Goal: Communication & Community: Answer question/provide support

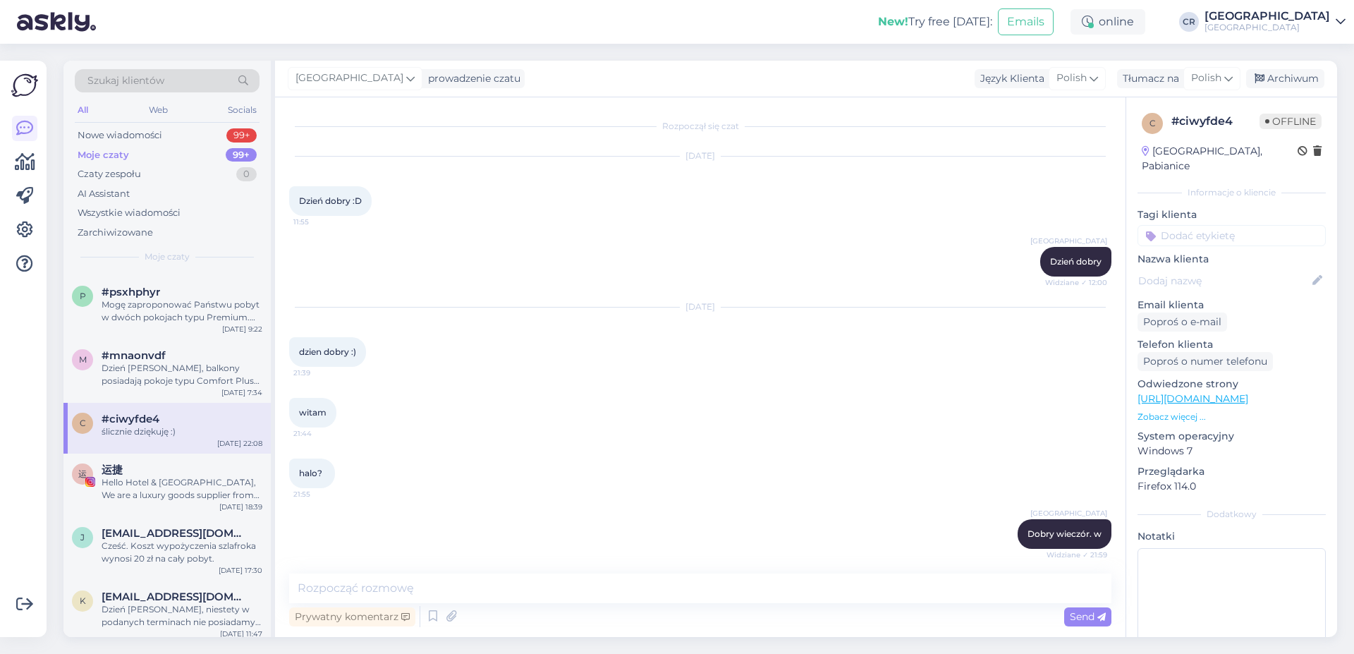
drag, startPoint x: 695, startPoint y: 153, endPoint x: 871, endPoint y: 153, distance: 175.6
click at [811, 153] on div "[DATE]" at bounding box center [700, 156] width 822 height 13
click at [1028, 270] on div at bounding box center [1034, 262] width 13 height 30
drag, startPoint x: 1076, startPoint y: 289, endPoint x: 1092, endPoint y: 289, distance: 15.5
click at [1092, 289] on div "[GEOGRAPHIC_DATA] Dzień [PERSON_NAME] Widziane ✓ 12:00" at bounding box center [700, 261] width 822 height 61
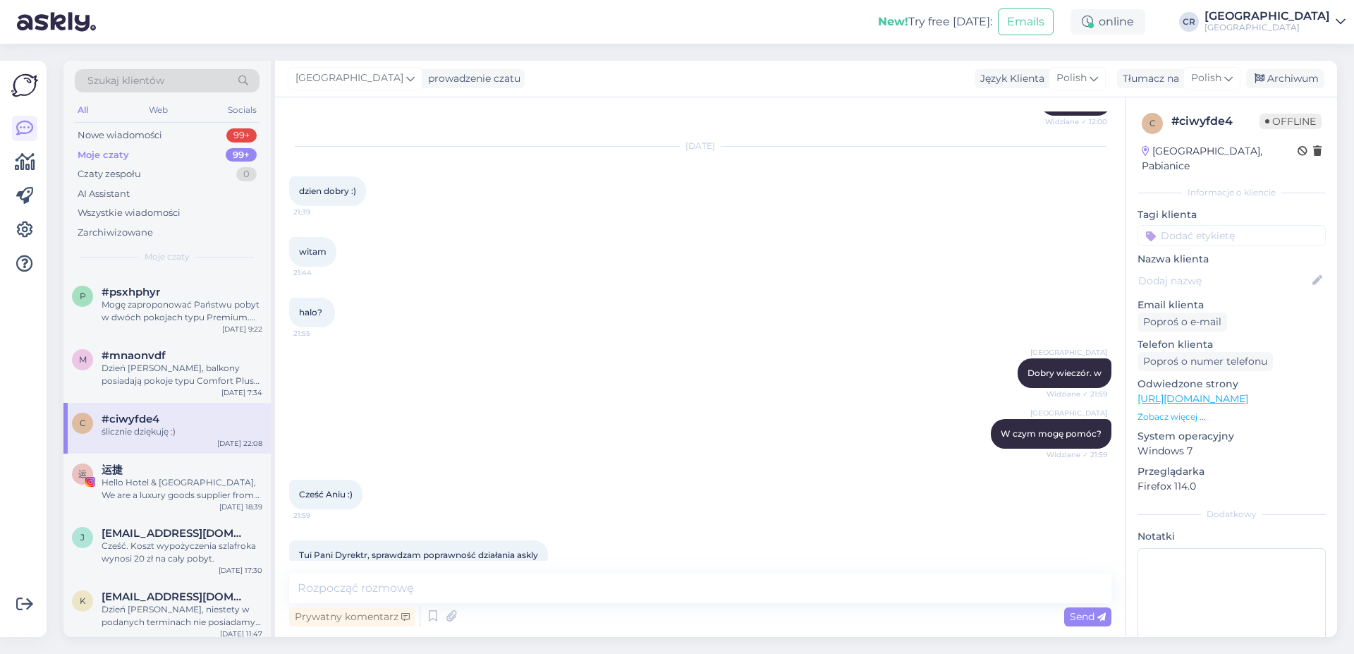
scroll to position [241, 0]
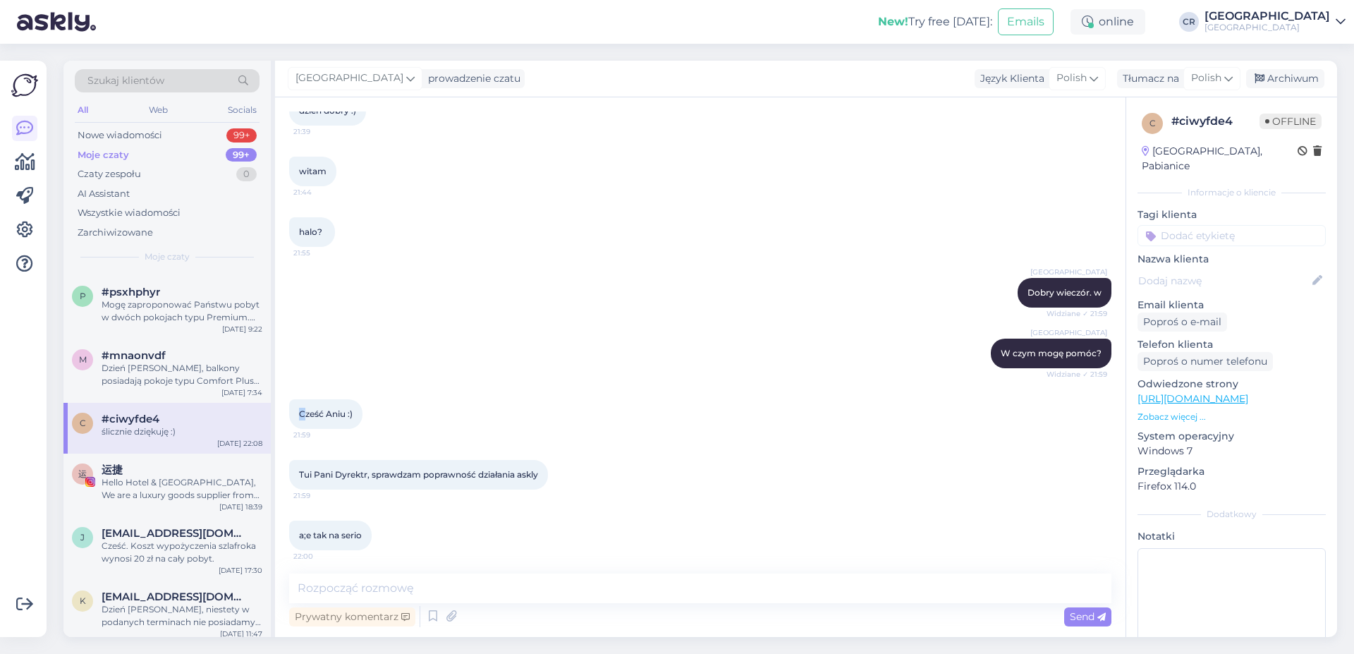
drag, startPoint x: 305, startPoint y: 417, endPoint x: 363, endPoint y: 406, distance: 58.9
click at [363, 406] on div "Cześć Aniu :) 21:59" at bounding box center [325, 414] width 73 height 30
click at [376, 406] on div "Cześć Aniu :) 21:59" at bounding box center [700, 414] width 822 height 61
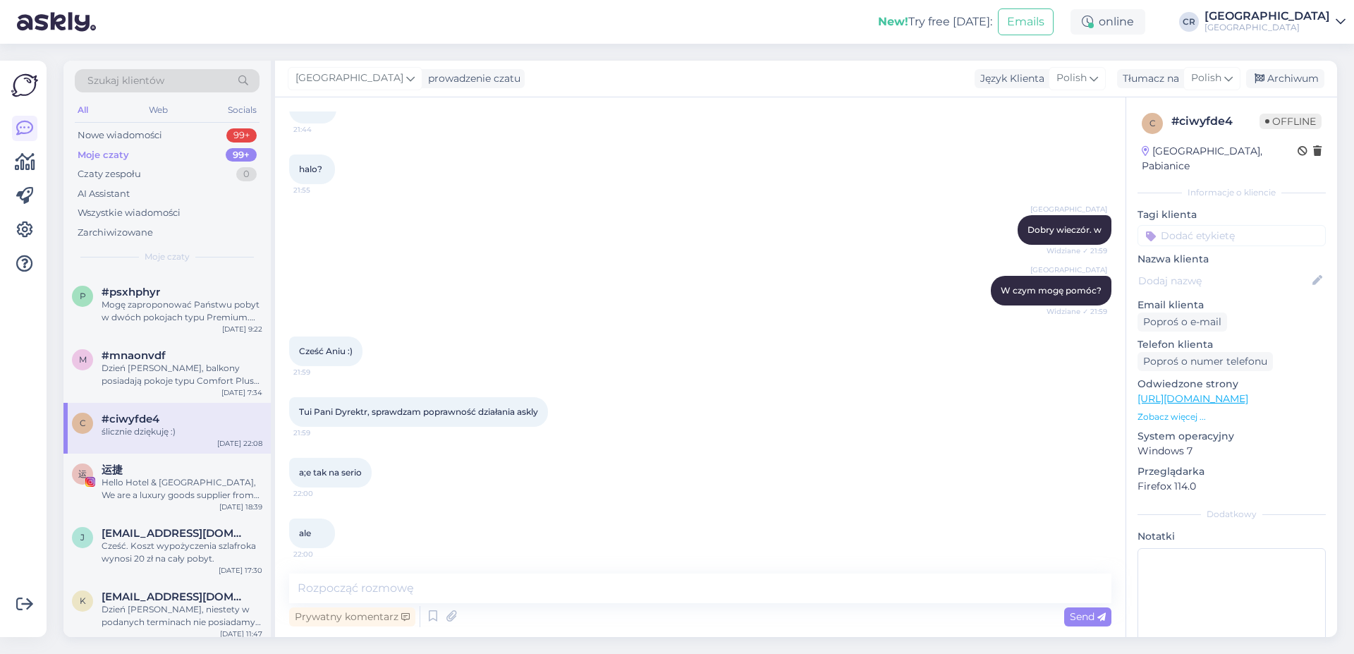
scroll to position [322, 0]
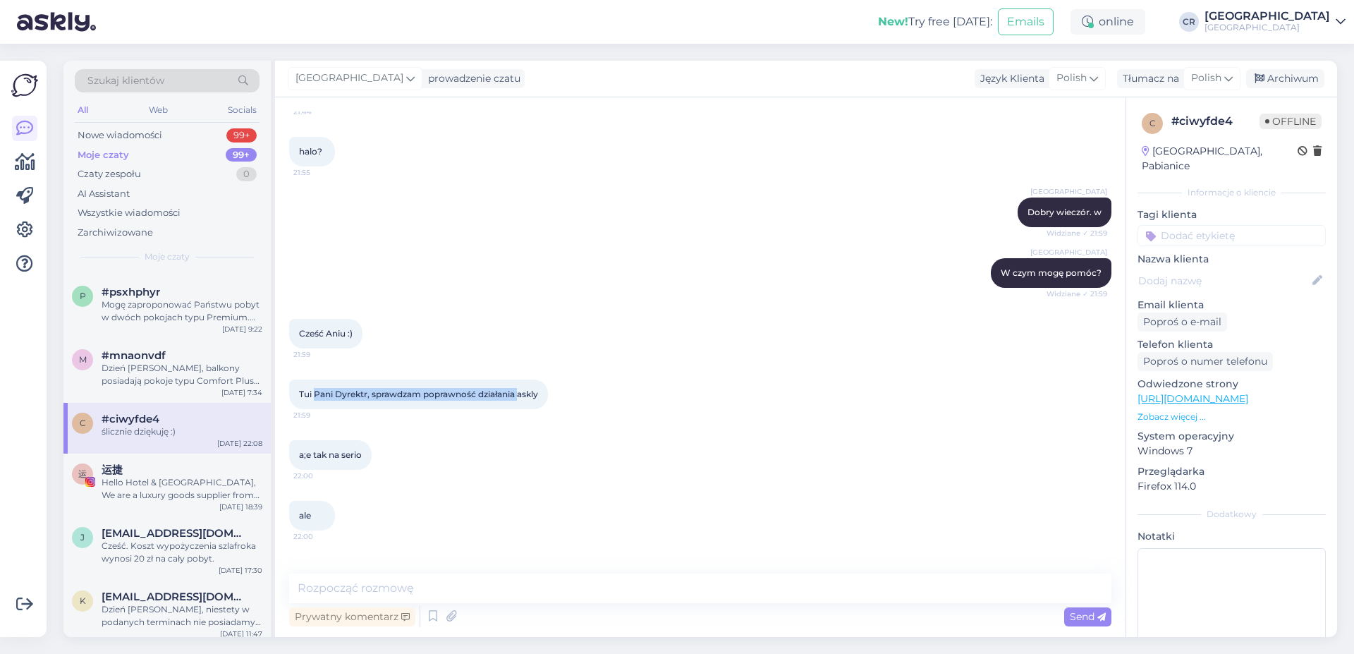
drag, startPoint x: 315, startPoint y: 386, endPoint x: 522, endPoint y: 403, distance: 207.4
click at [522, 403] on div "Tui Pani Dyrektr, sprawdzam poprawność działania askly 21:59" at bounding box center [418, 394] width 259 height 30
click at [425, 485] on div "a;e tak na serio 22:00" at bounding box center [700, 455] width 822 height 61
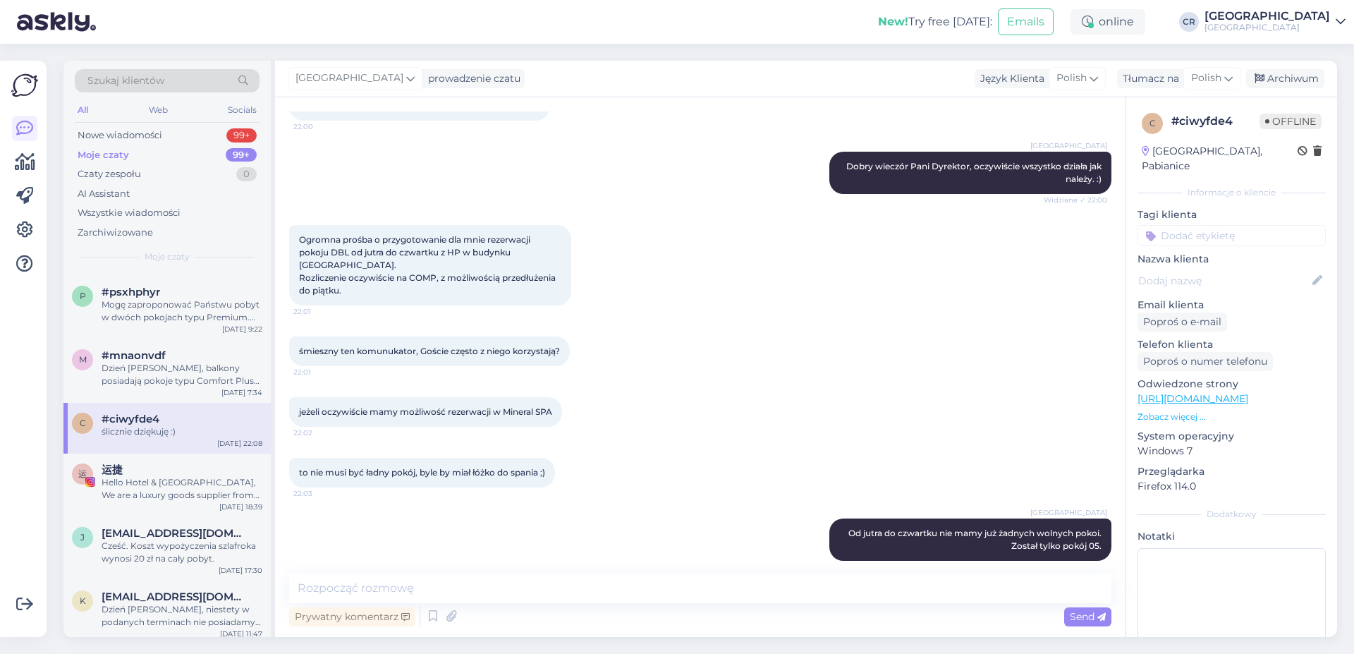
scroll to position [885, 0]
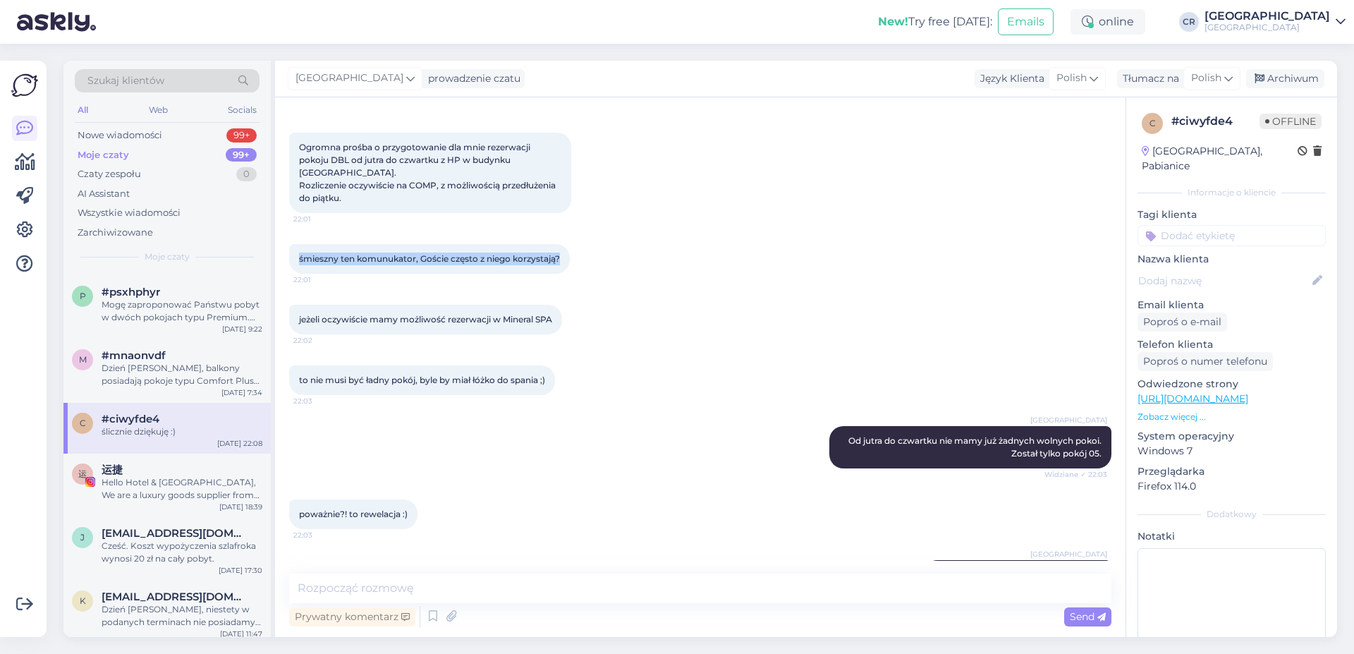
drag, startPoint x: 295, startPoint y: 262, endPoint x: 489, endPoint y: 288, distance: 195.6
click at [489, 288] on div "śmieszny ten komunukator, Goście często z niego korzystają? 22:01" at bounding box center [700, 259] width 822 height 61
click at [435, 274] on div "śmieszny ten komunukator, Goście często z niego korzystają? 22:01" at bounding box center [429, 259] width 281 height 30
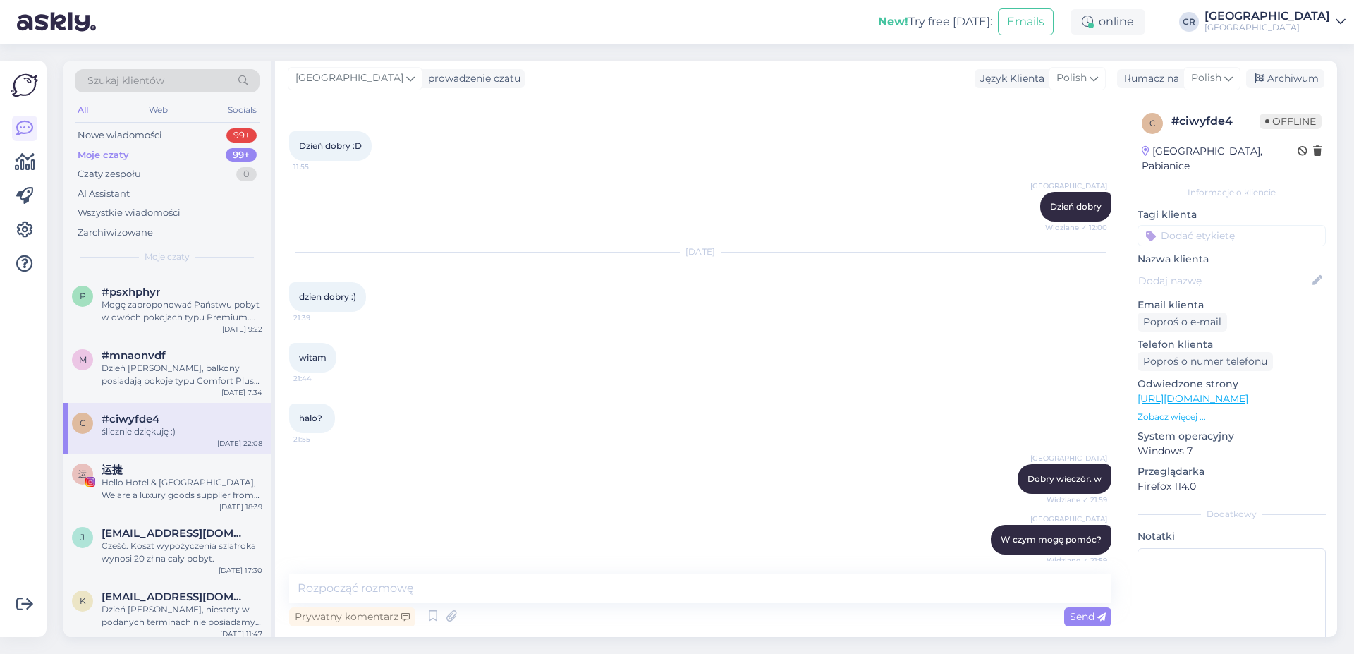
scroll to position [80, 0]
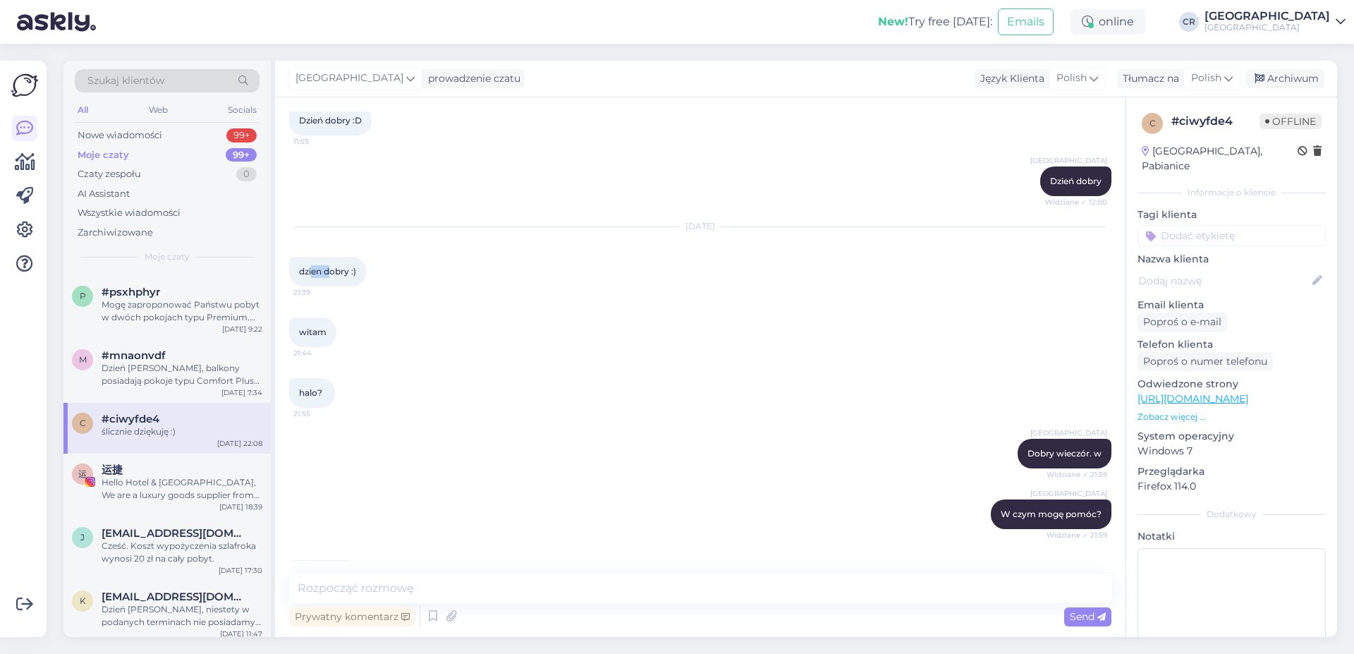
drag, startPoint x: 314, startPoint y: 280, endPoint x: 353, endPoint y: 291, distance: 40.4
click at [347, 276] on div "dzien dobry :) 21:39" at bounding box center [327, 272] width 77 height 30
click at [350, 324] on div "witam 21:44" at bounding box center [700, 332] width 822 height 61
drag, startPoint x: 329, startPoint y: 397, endPoint x: 402, endPoint y: 449, distance: 90.0
click at [378, 404] on div "halo? 21:55" at bounding box center [700, 393] width 822 height 61
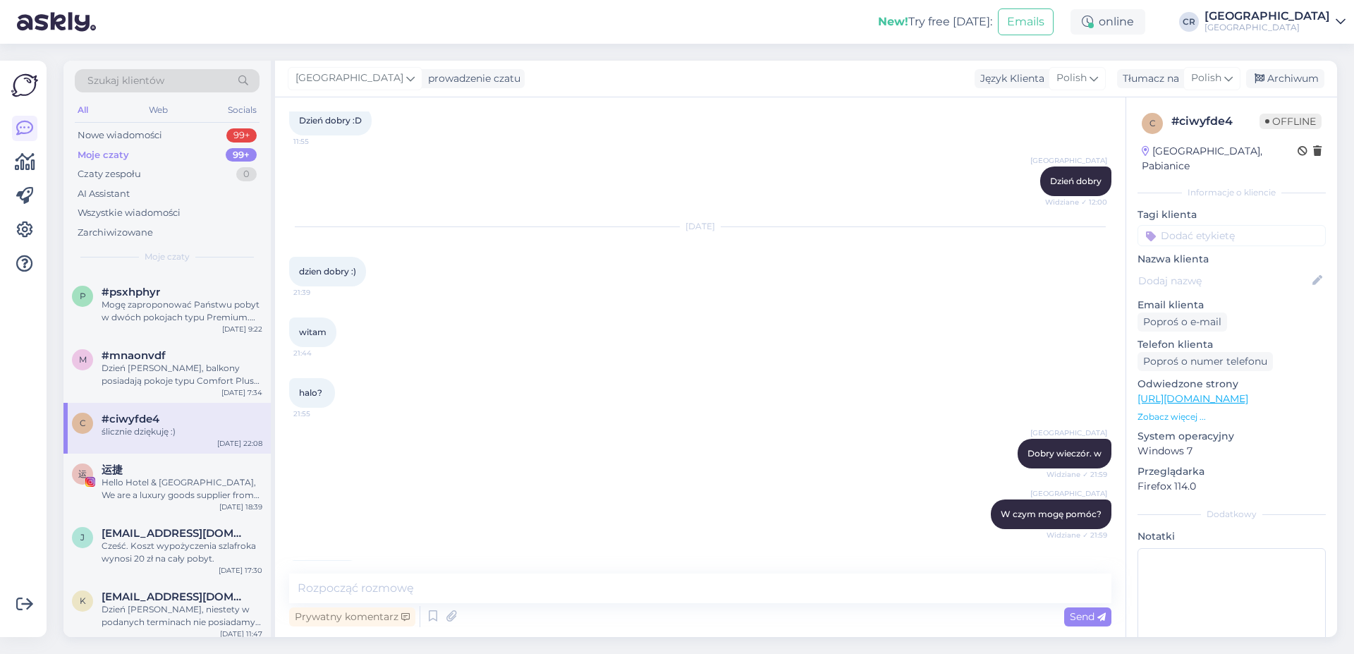
click at [396, 418] on div "halo? 21:55" at bounding box center [700, 393] width 822 height 61
drag, startPoint x: 303, startPoint y: 277, endPoint x: 365, endPoint y: 275, distance: 62.8
click at [364, 275] on div "dzien dobry :) 21:39" at bounding box center [327, 272] width 77 height 30
drag, startPoint x: 317, startPoint y: 324, endPoint x: 341, endPoint y: 327, distance: 23.4
click at [336, 324] on div "witam 21:44" at bounding box center [312, 332] width 47 height 30
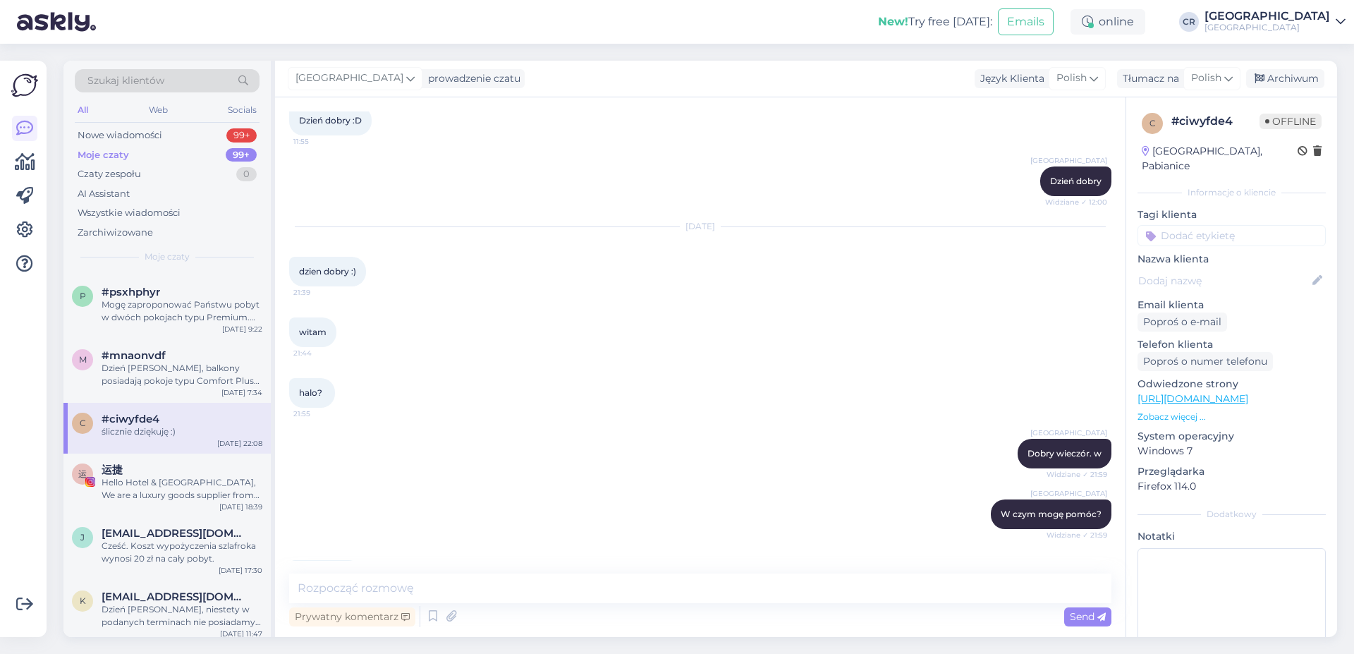
drag, startPoint x: 302, startPoint y: 394, endPoint x: 331, endPoint y: 472, distance: 83.5
click at [324, 426] on div "Rozpoczął się czat [DATE] Dzień [PERSON_NAME] :D 11:55 [GEOGRAPHIC_DATA] Dzień …" at bounding box center [706, 335] width 835 height 449
click at [372, 485] on div "[GEOGRAPHIC_DATA] W czym mogę pomóc? Widziane ✓ 21:59" at bounding box center [700, 514] width 822 height 61
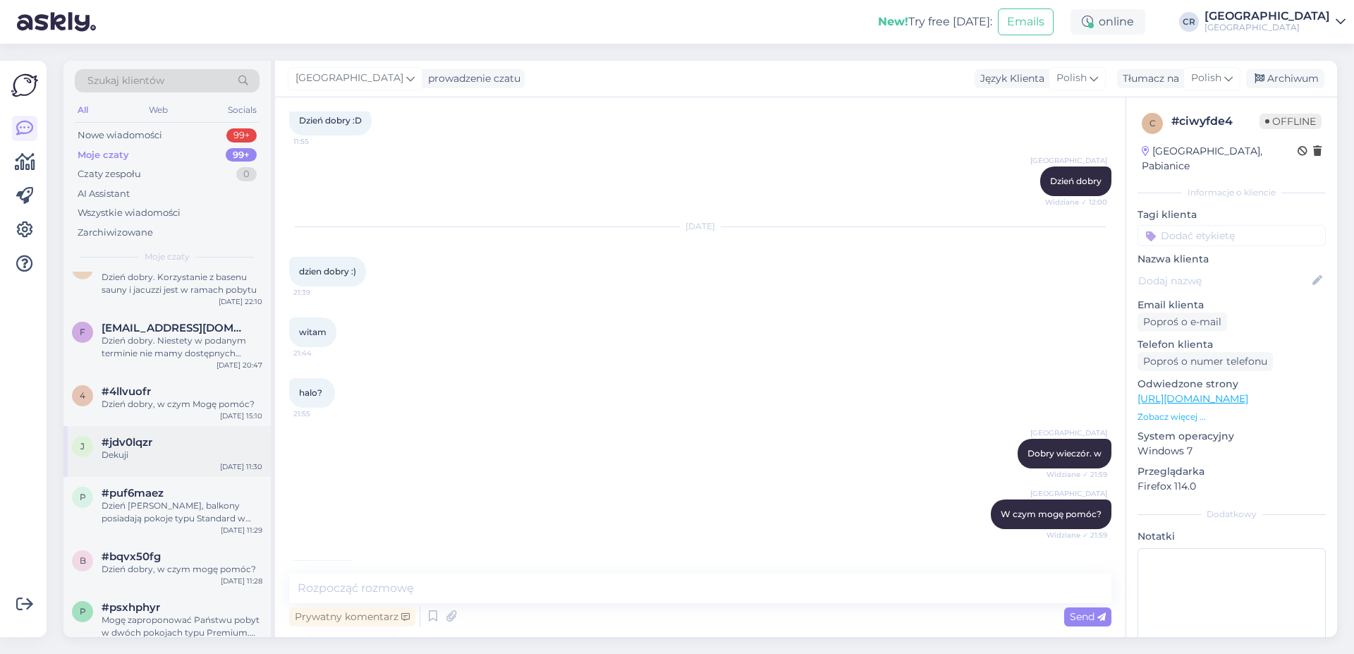
scroll to position [643, 0]
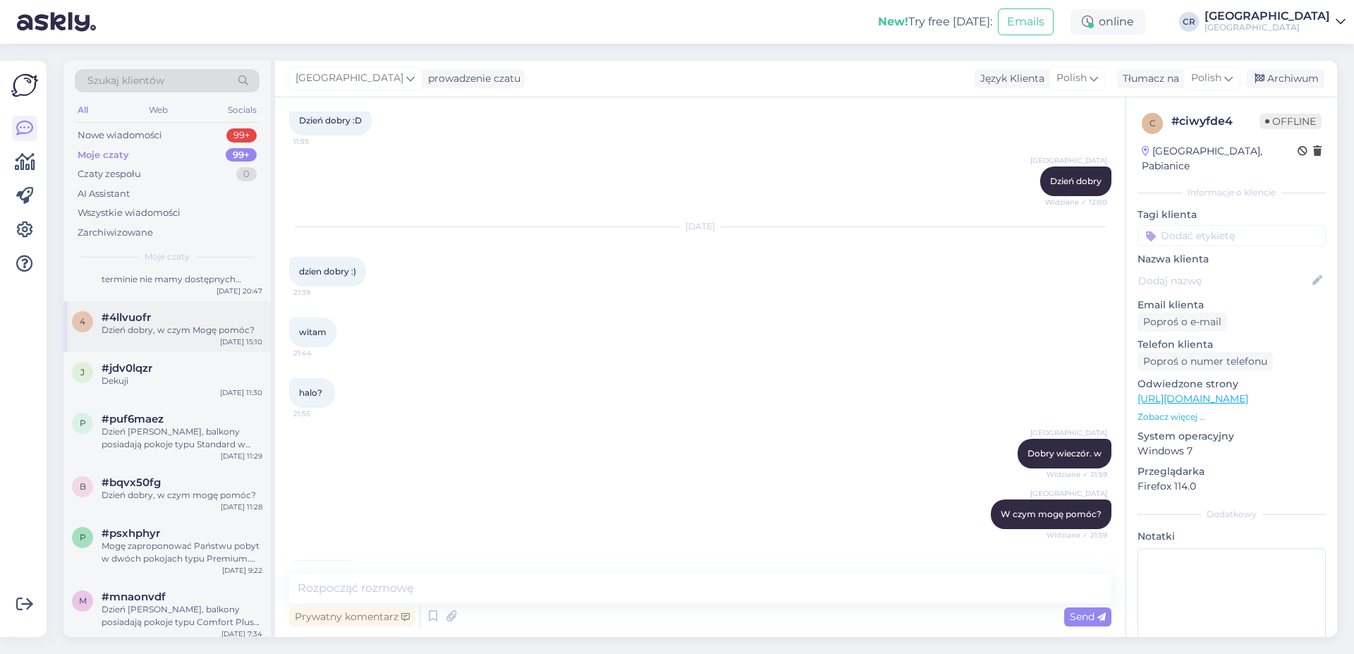
click at [132, 341] on div "4 #4llvuofr Dzień [PERSON_NAME], w czym Mogę pomóc? [DATE] 15:10" at bounding box center [166, 326] width 207 height 51
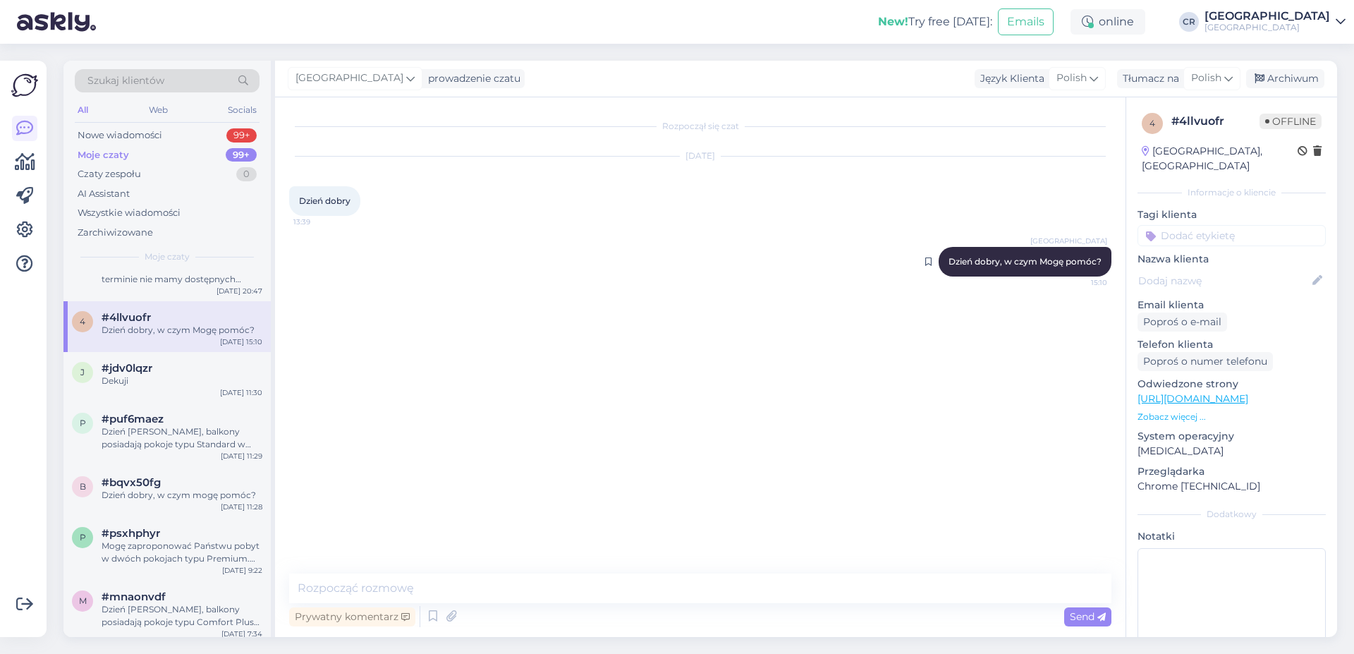
click at [983, 269] on div "[GEOGRAPHIC_DATA] Dzień [PERSON_NAME], w czym Mogę pomóc? 15:10" at bounding box center [1025, 262] width 173 height 30
click at [931, 261] on icon at bounding box center [928, 261] width 6 height 8
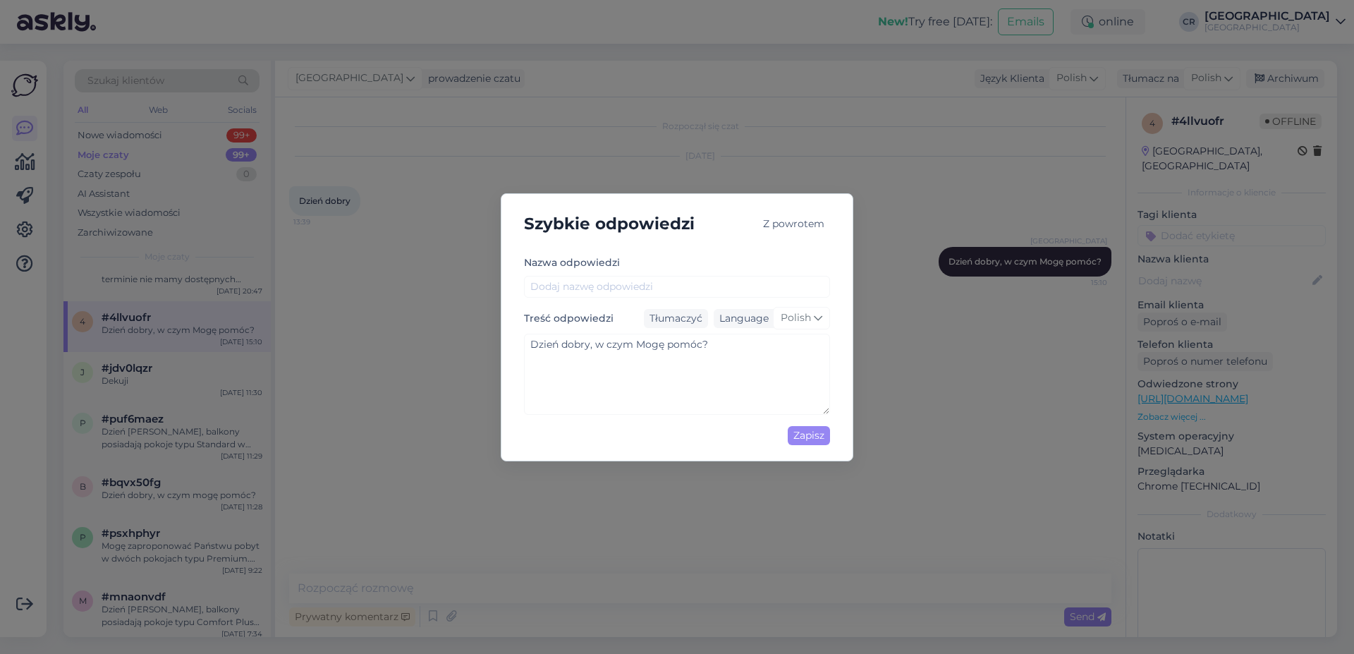
click at [908, 270] on div "Szybkie odpowiedzi Z powrotem Nazwa odpowiedzi Treść odpowiedzi Tłumaczyć Langu…" at bounding box center [677, 327] width 1354 height 654
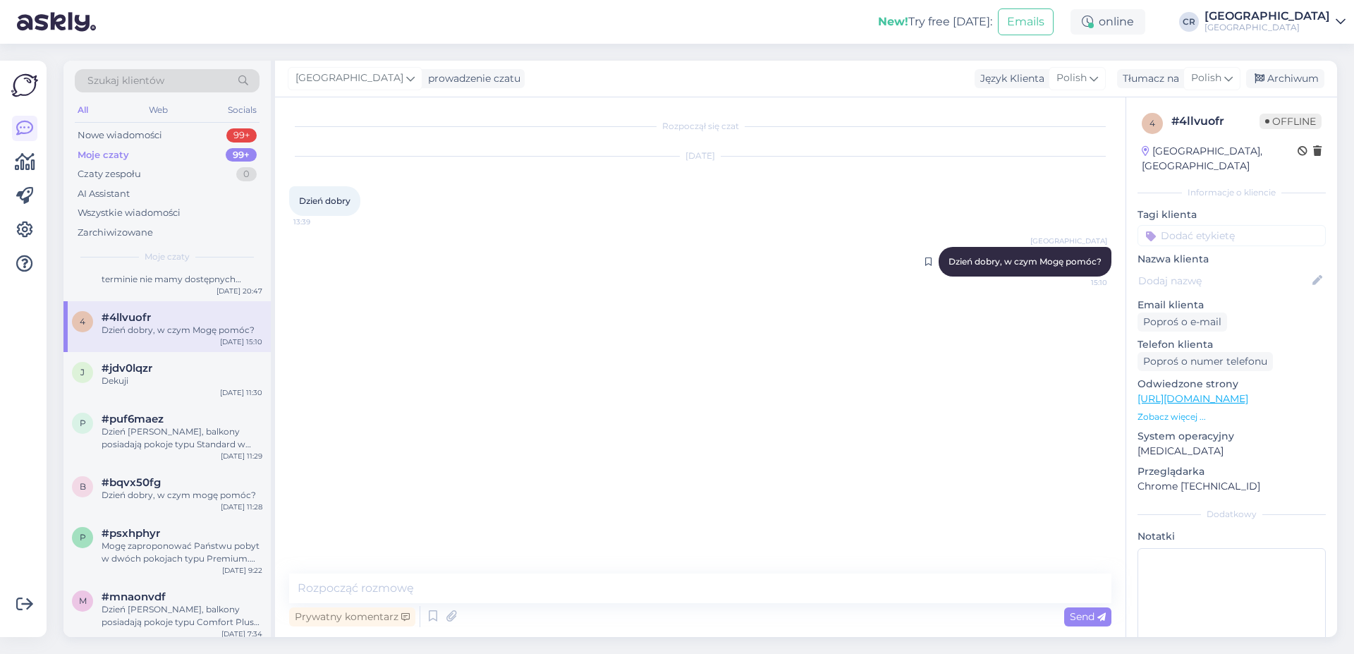
click at [1104, 259] on div "[GEOGRAPHIC_DATA] Dzień [PERSON_NAME], w czym Mogę pomóc? 15:10" at bounding box center [1025, 262] width 173 height 30
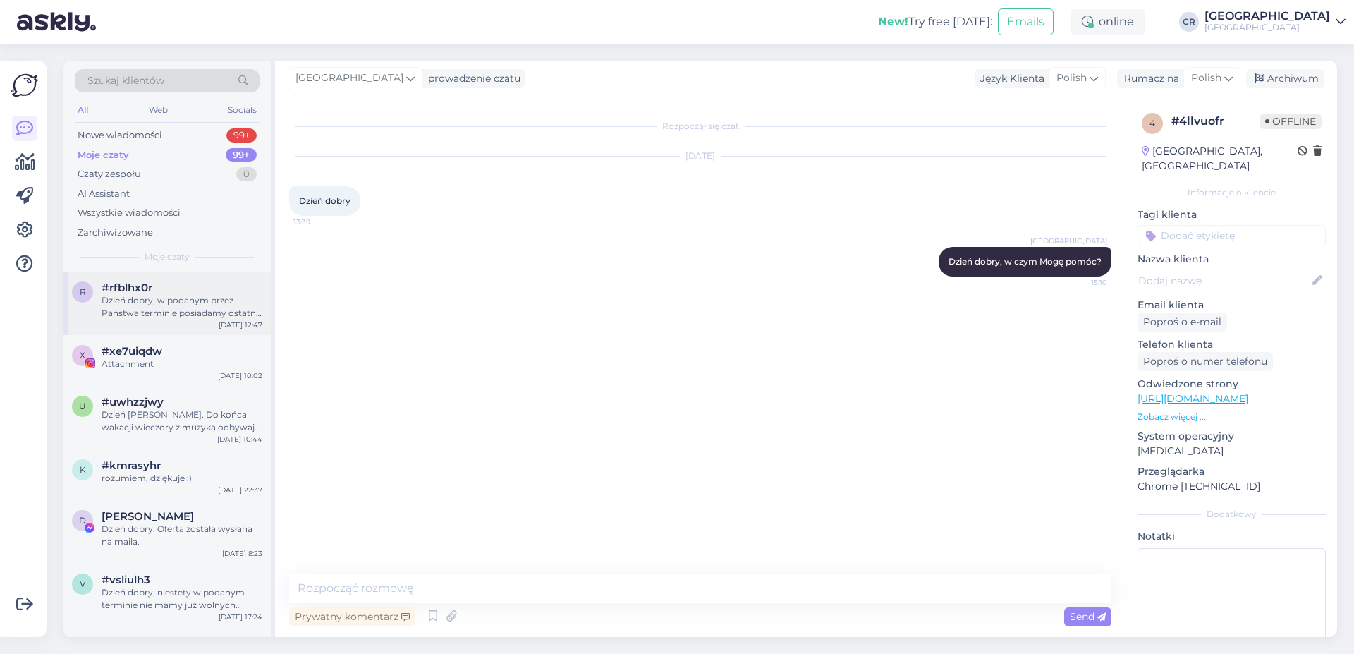
click at [152, 326] on div "r #rfblhx0r Dzień [PERSON_NAME], w podanym przez Państwa terminie posiadamy ost…" at bounding box center [166, 303] width 207 height 63
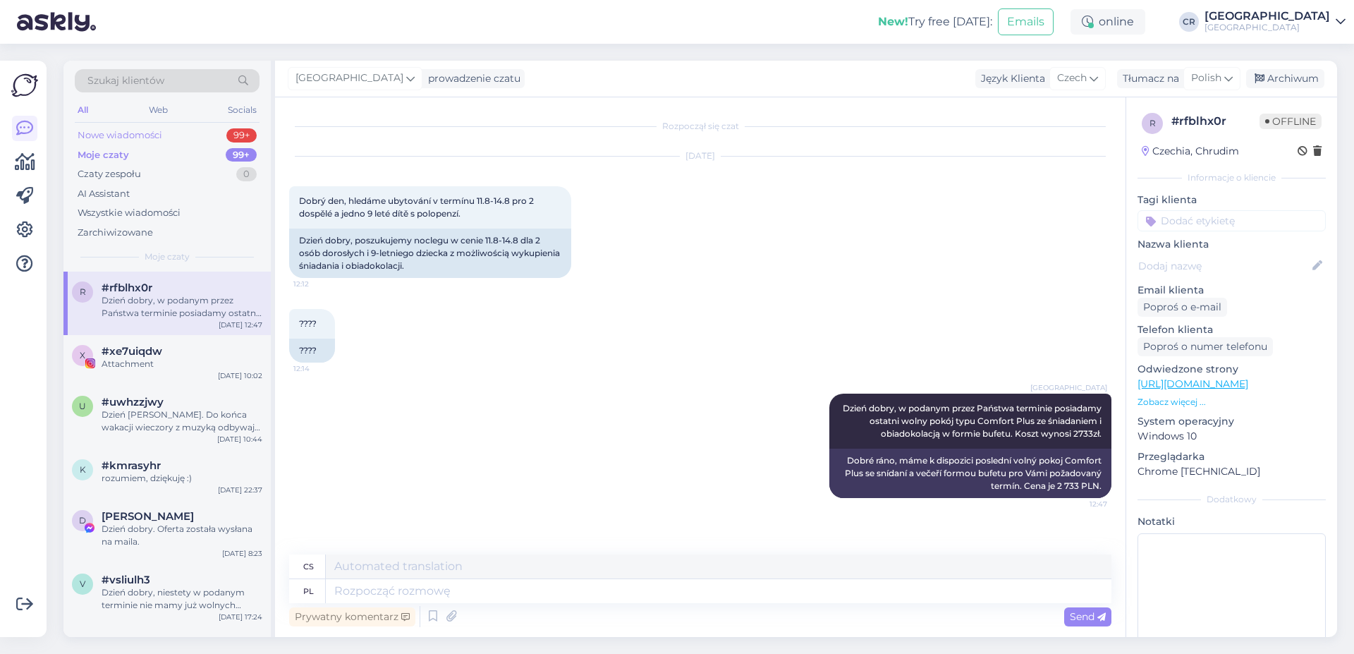
click at [143, 137] on div "Nowe wiadomości" at bounding box center [120, 135] width 85 height 14
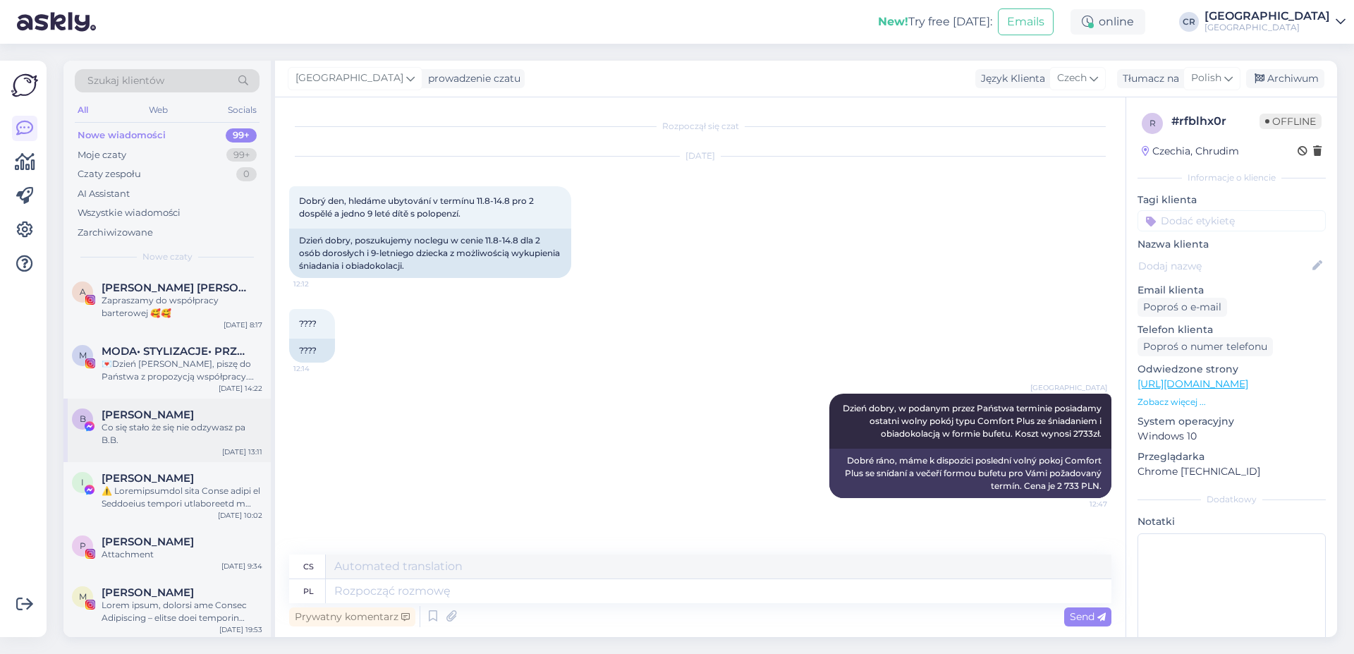
click at [134, 436] on div "Co się stało że się nie odzywasz pa B.B." at bounding box center [182, 433] width 161 height 25
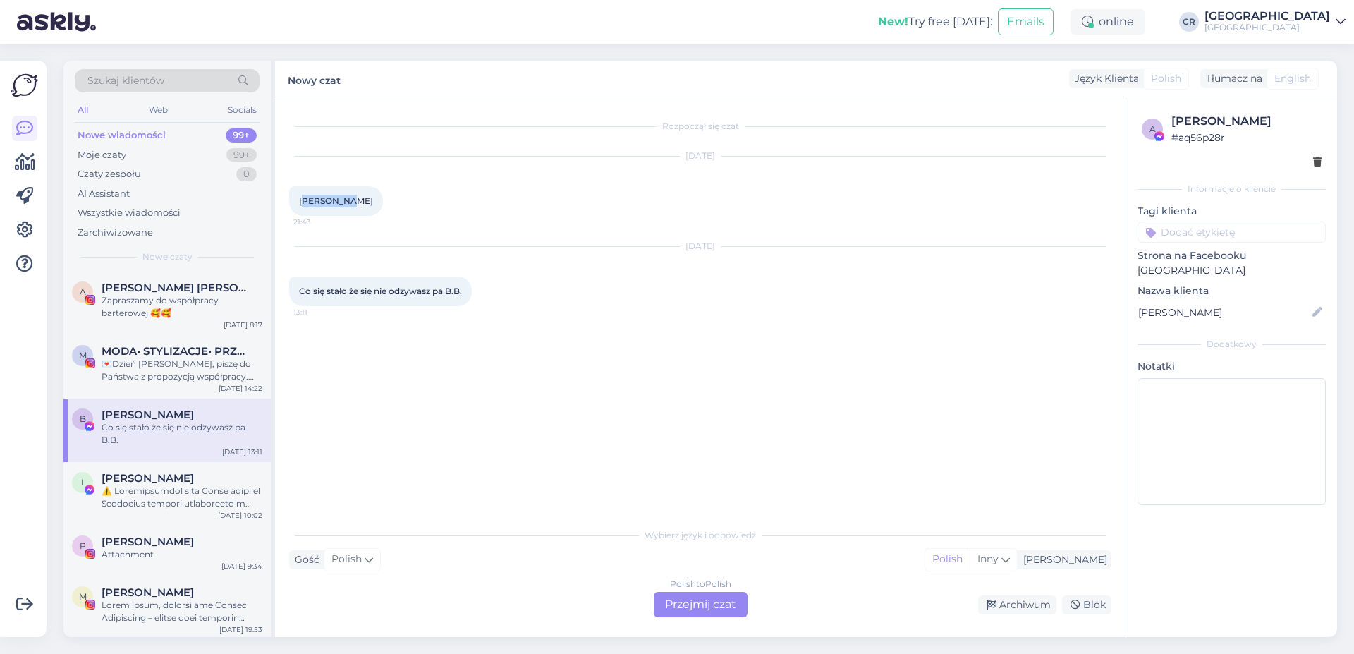
drag, startPoint x: 304, startPoint y: 197, endPoint x: 360, endPoint y: 197, distance: 55.7
click at [355, 197] on span "[PERSON_NAME]" at bounding box center [336, 200] width 74 height 11
drag, startPoint x: 365, startPoint y: 205, endPoint x: 506, endPoint y: 202, distance: 141.1
click at [463, 197] on div "[DATE] [PERSON_NAME] 21:43" at bounding box center [700, 186] width 822 height 90
click at [298, 289] on div "Co się stało że się nie odzywasz pa B.B. 13:11" at bounding box center [380, 291] width 183 height 30
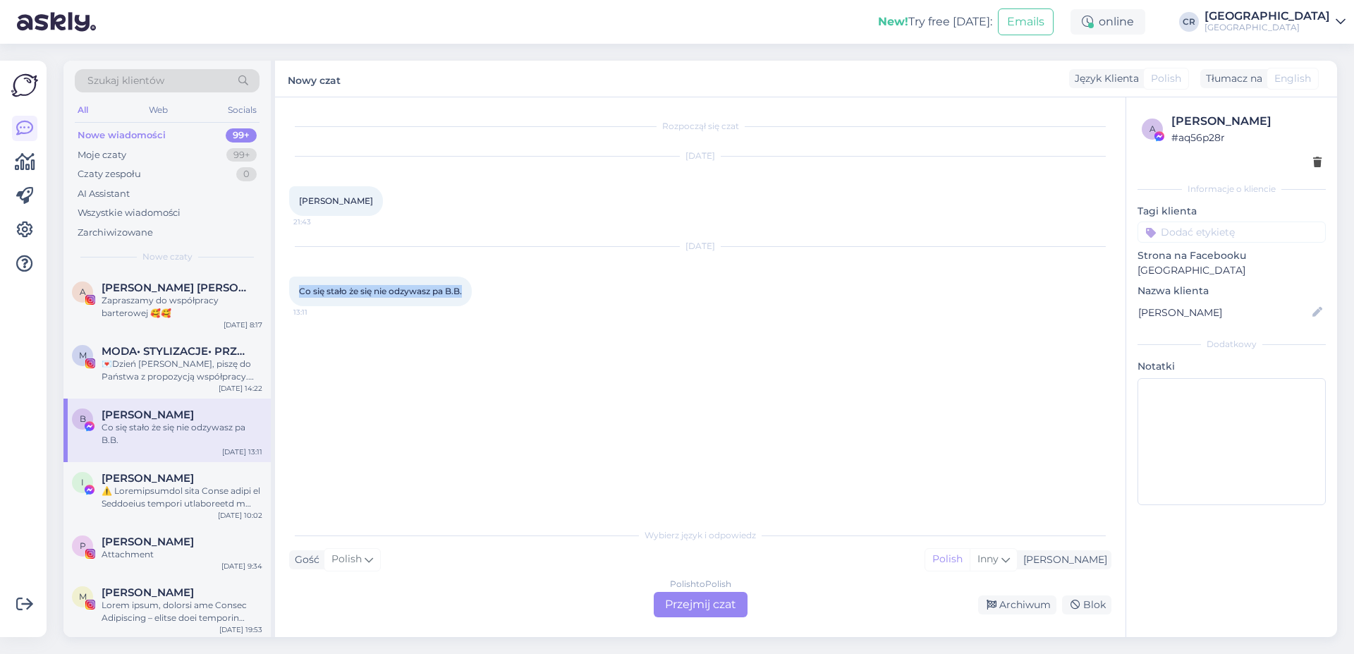
drag, startPoint x: 300, startPoint y: 289, endPoint x: 464, endPoint y: 288, distance: 163.6
click at [462, 288] on span "Co się stało że się nie odzywasz pa B.B." at bounding box center [380, 291] width 163 height 11
click at [375, 190] on div "[PERSON_NAME] 21:43" at bounding box center [336, 201] width 94 height 30
drag, startPoint x: 298, startPoint y: 198, endPoint x: 399, endPoint y: 208, distance: 100.6
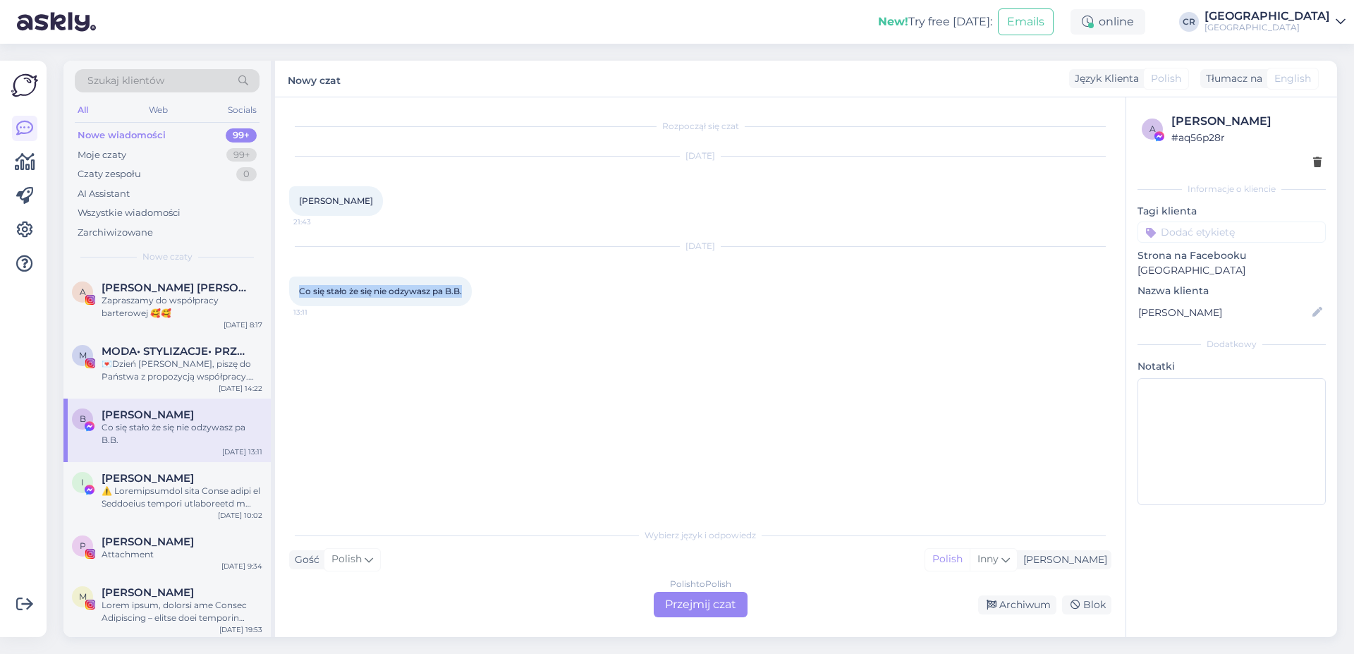
click at [383, 208] on div "[PERSON_NAME] 21:43" at bounding box center [336, 201] width 94 height 30
click at [349, 206] on span "[PERSON_NAME]" at bounding box center [336, 200] width 74 height 11
drag, startPoint x: 347, startPoint y: 206, endPoint x: 418, endPoint y: 215, distance: 71.1
click at [413, 215] on div "[DATE] [PERSON_NAME] 21:43" at bounding box center [700, 186] width 822 height 90
click at [364, 319] on div "[DATE] Co się stało że się nie odzywasz pa B.B. 13:11" at bounding box center [700, 276] width 822 height 90
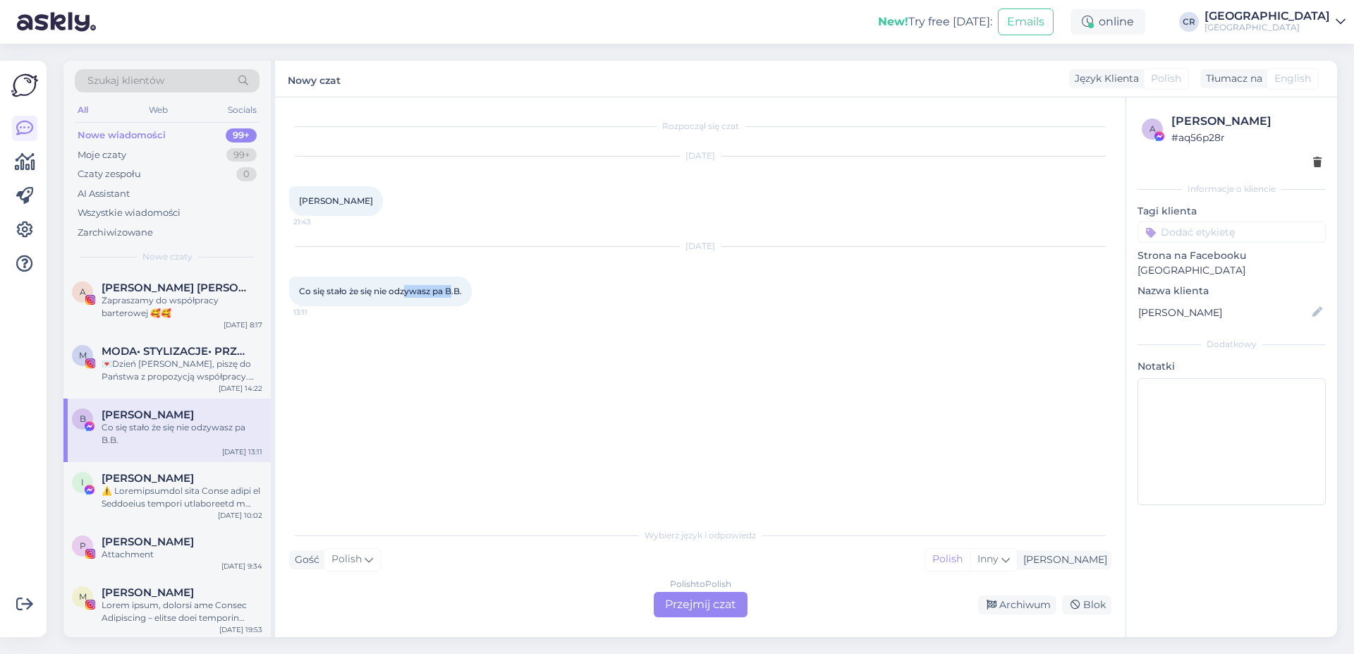
drag, startPoint x: 406, startPoint y: 292, endPoint x: 482, endPoint y: 296, distance: 75.6
click at [470, 295] on div "Co się stało że się nie odzywasz pa B.B. 13:11" at bounding box center [380, 291] width 183 height 30
click at [448, 298] on div "Co się stało że się nie odzywasz pa B.B. 13:11" at bounding box center [380, 291] width 183 height 30
click at [537, 320] on div "[DATE] Co się stało że się nie odzywasz pa B.B. 13:11" at bounding box center [700, 276] width 822 height 90
drag, startPoint x: 301, startPoint y: 202, endPoint x: 341, endPoint y: 202, distance: 39.5
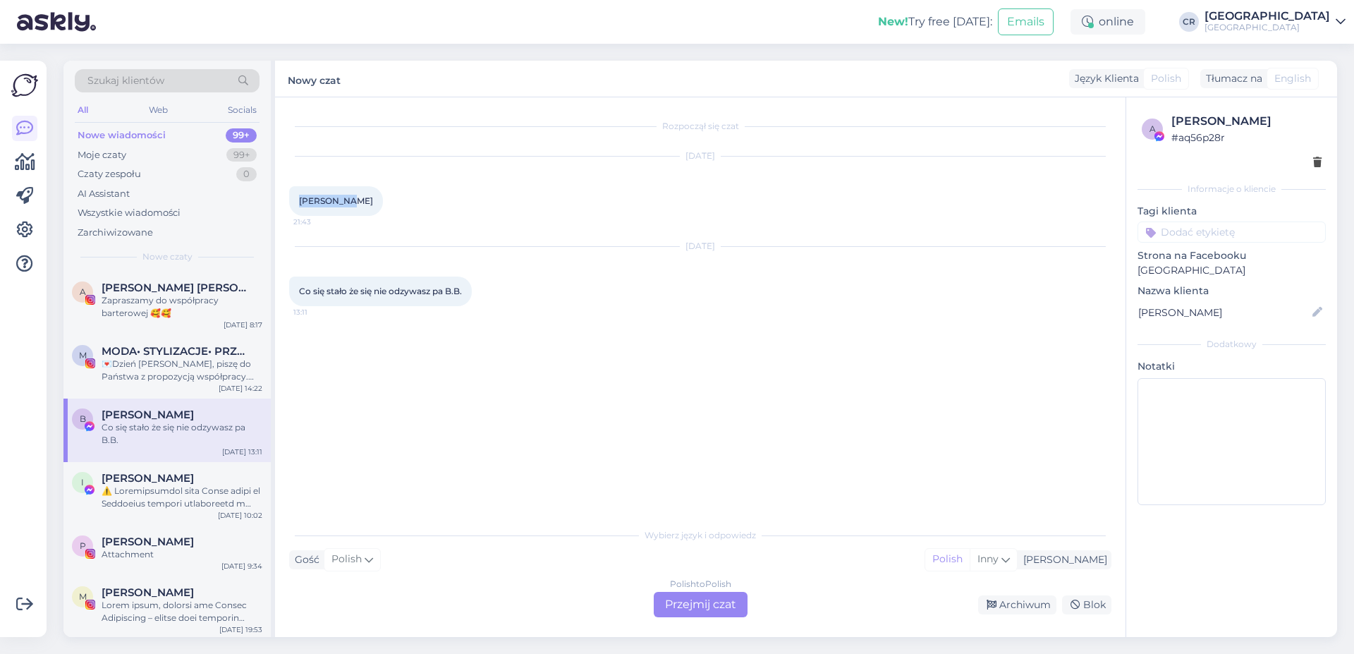
click at [341, 202] on span "[PERSON_NAME]" at bounding box center [336, 200] width 74 height 11
click at [324, 203] on span "[PERSON_NAME]" at bounding box center [336, 200] width 74 height 11
click at [451, 205] on div "[DATE] [PERSON_NAME] 21:43" at bounding box center [700, 186] width 822 height 90
click at [456, 206] on div "[DATE] [PERSON_NAME] 21:43" at bounding box center [700, 186] width 822 height 90
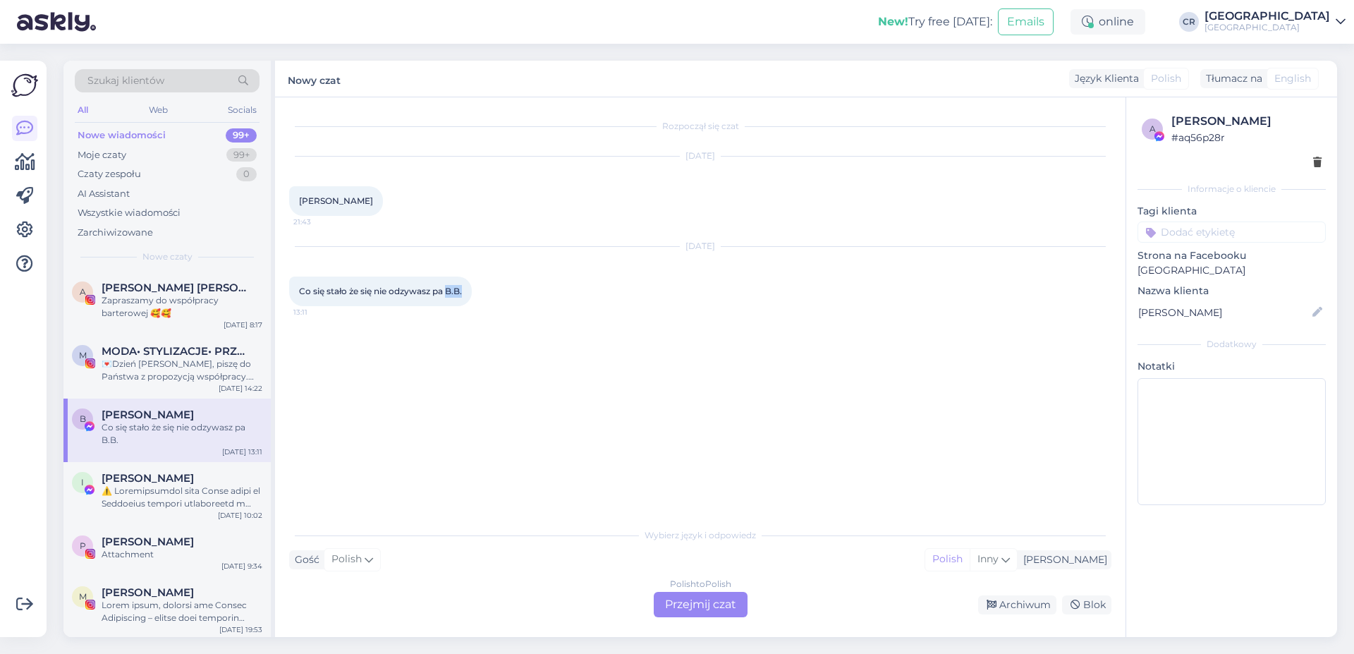
drag, startPoint x: 449, startPoint y: 292, endPoint x: 473, endPoint y: 293, distance: 24.0
click at [472, 293] on div "Co się stało że się nie odzywasz pa B.B. 13:11" at bounding box center [380, 291] width 183 height 30
click at [525, 344] on div "Rozpoczął się czat [DATE] [PERSON_NAME] iewski 21:43 [DATE] Co się stało że się…" at bounding box center [706, 309] width 835 height 396
drag, startPoint x: 677, startPoint y: 157, endPoint x: 708, endPoint y: 154, distance: 31.1
click at [708, 154] on div "[DATE]" at bounding box center [700, 156] width 822 height 13
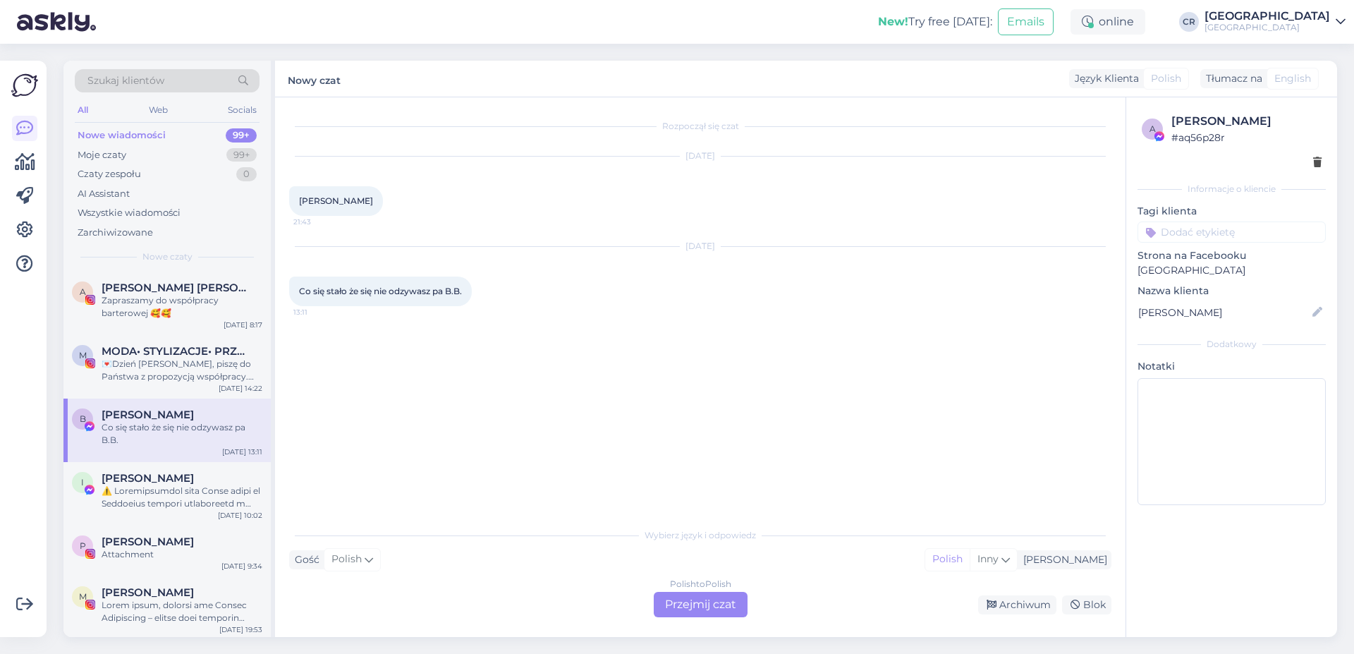
drag, startPoint x: 314, startPoint y: 217, endPoint x: 377, endPoint y: 212, distance: 63.0
click at [376, 212] on div "[PERSON_NAME] 21:43" at bounding box center [336, 201] width 94 height 30
drag, startPoint x: 324, startPoint y: 289, endPoint x: 497, endPoint y: 291, distance: 172.1
click at [436, 291] on span "Co się stało że się nie odzywasz pa B.B." at bounding box center [380, 291] width 163 height 11
click at [499, 294] on div "[DATE] Co się stało że się nie odzywasz pa B.B. 13:11" at bounding box center [700, 276] width 822 height 90
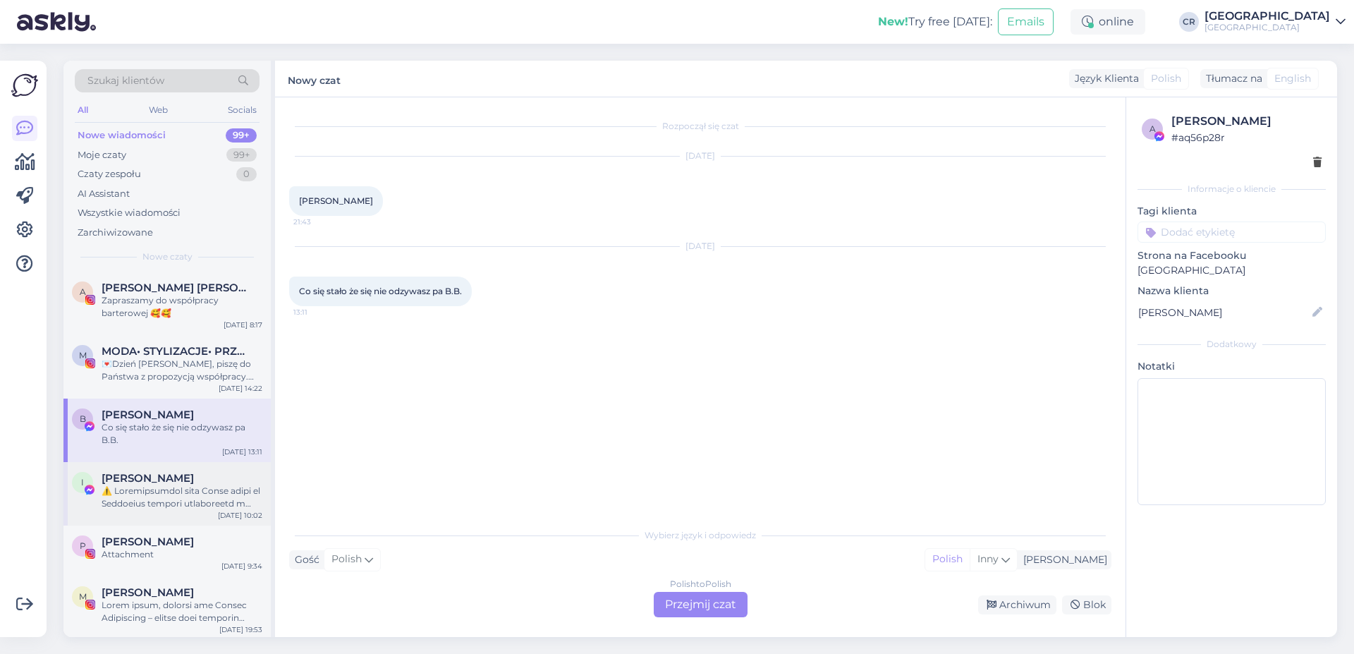
scroll to position [241, 0]
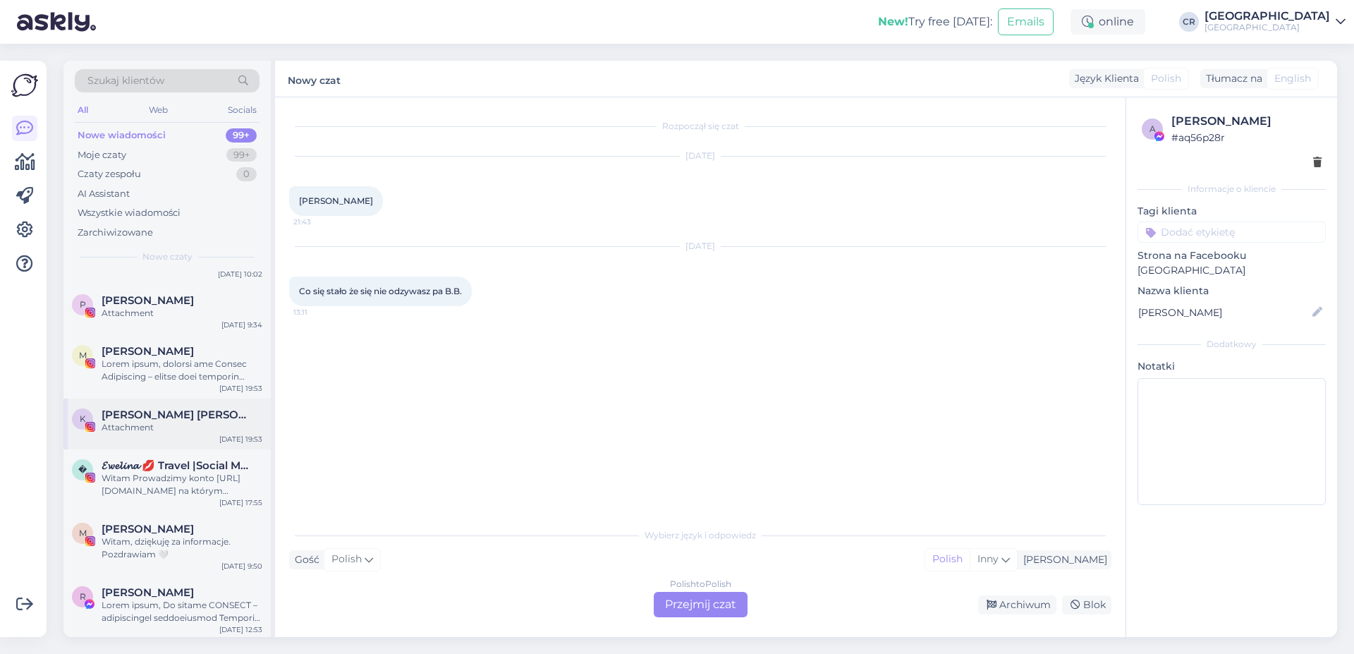
click at [145, 419] on span "[PERSON_NAME] [PERSON_NAME] -DJ na WESELE | MUZYKA NA ŻYWO" at bounding box center [175, 414] width 147 height 13
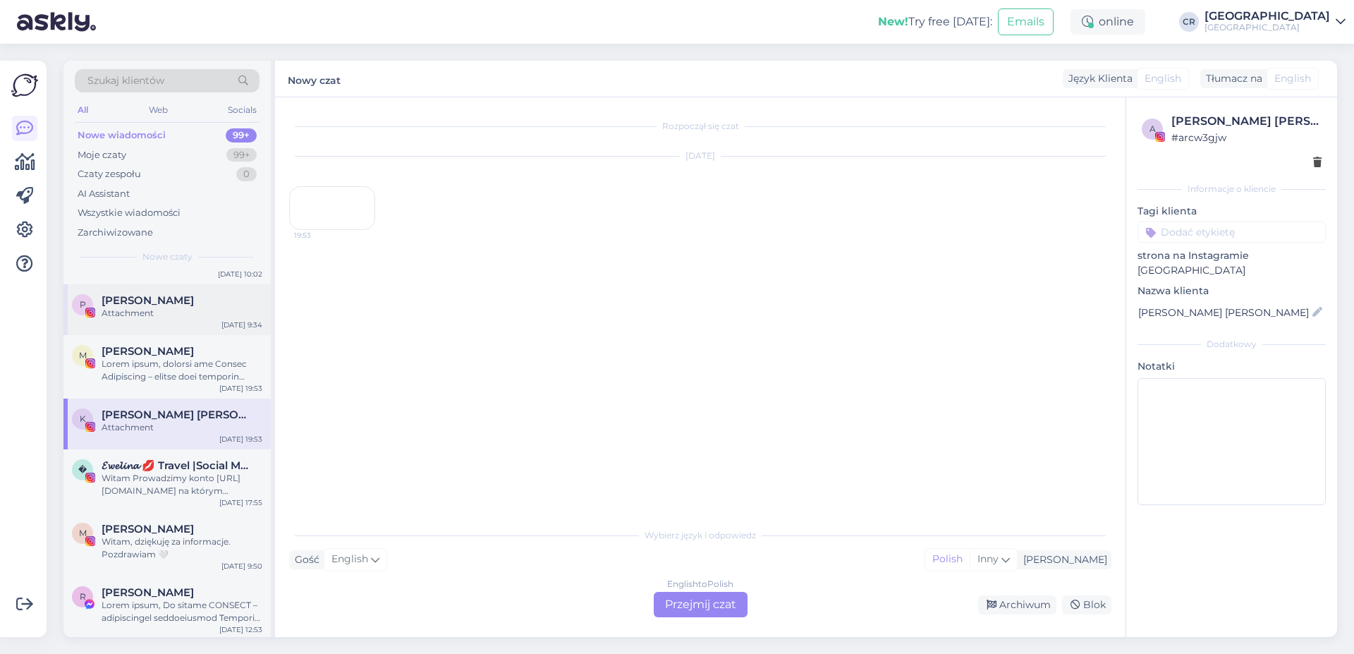
click at [142, 301] on span "[PERSON_NAME]" at bounding box center [148, 300] width 92 height 13
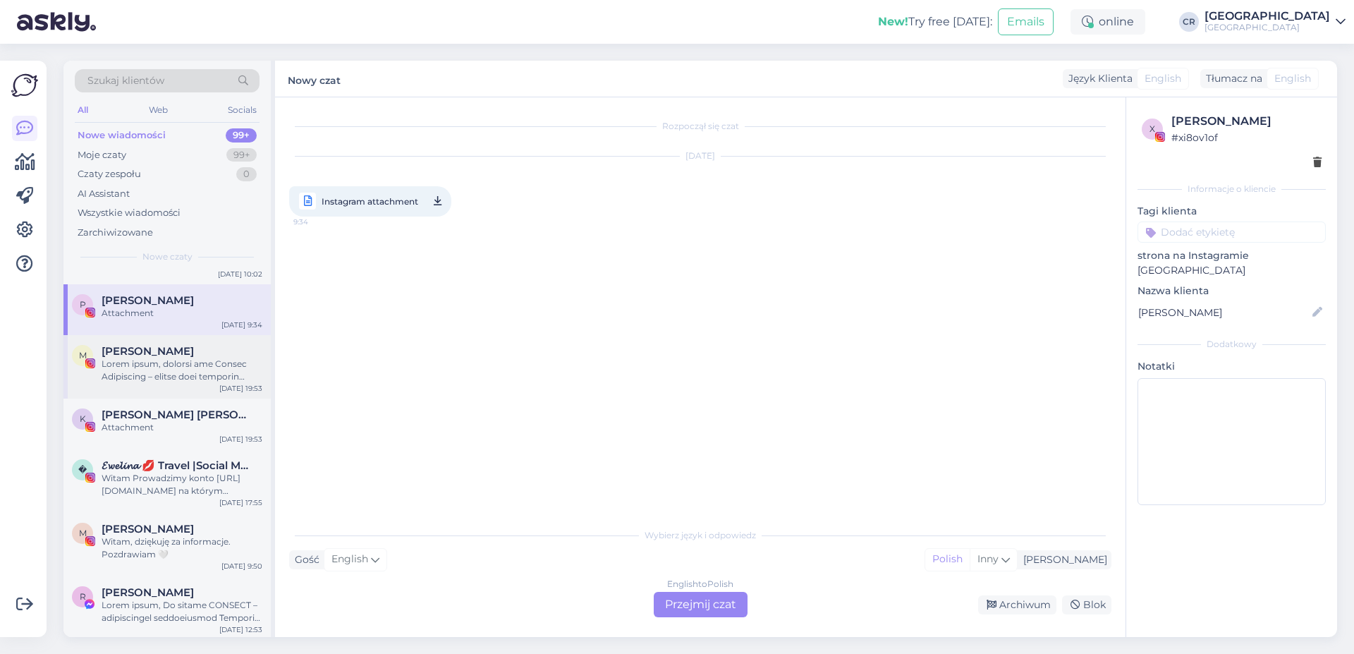
click at [146, 352] on span "[PERSON_NAME]" at bounding box center [148, 351] width 92 height 13
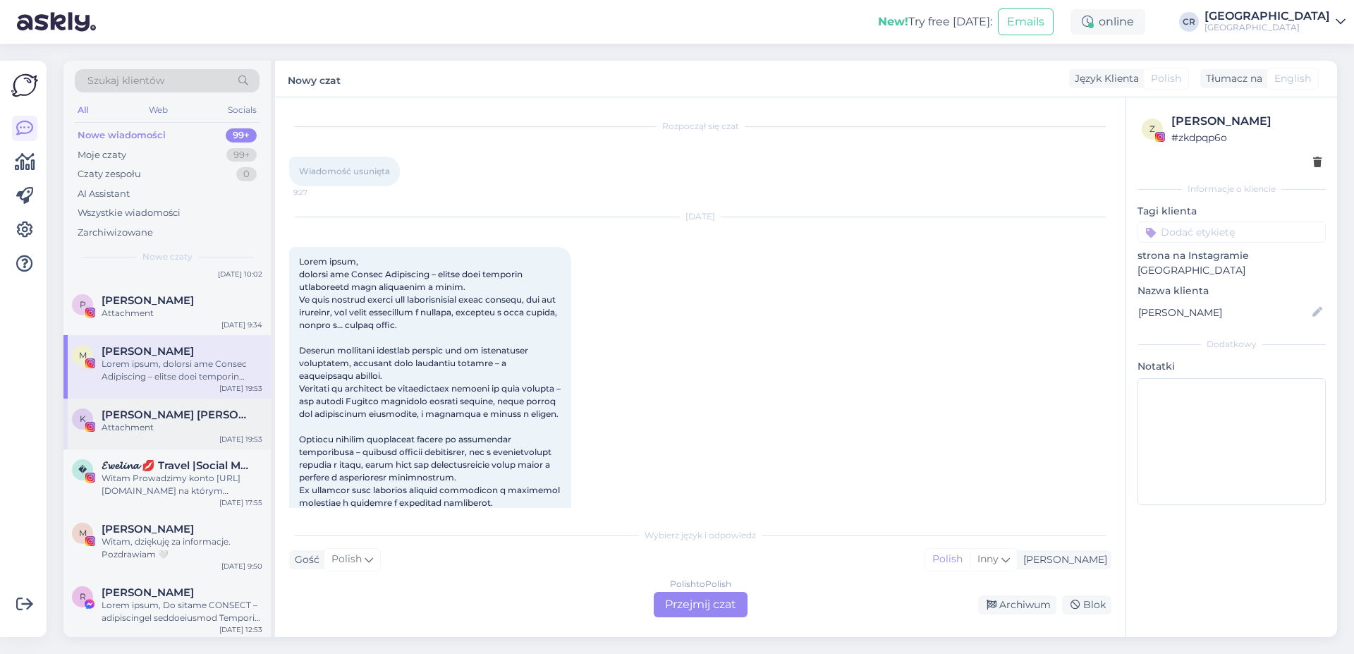
scroll to position [90, 0]
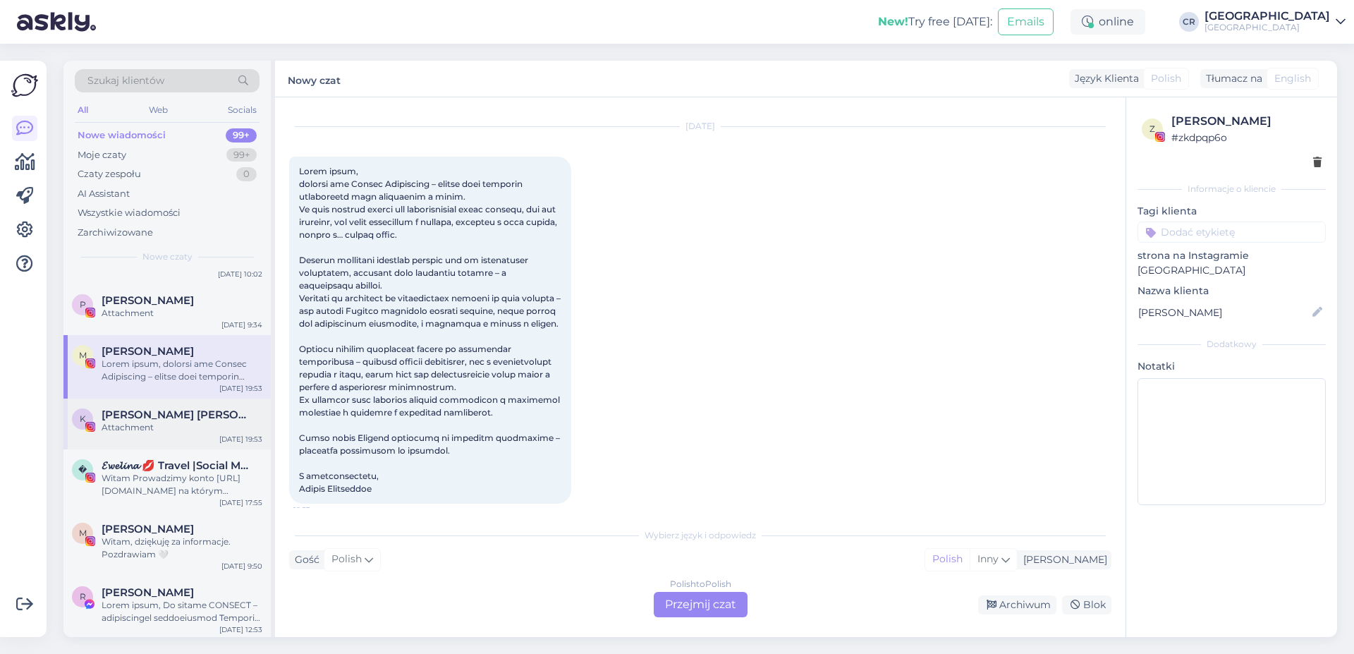
click at [152, 415] on span "[PERSON_NAME] [PERSON_NAME] -DJ na WESELE | MUZYKA NA ŻYWO" at bounding box center [175, 414] width 147 height 13
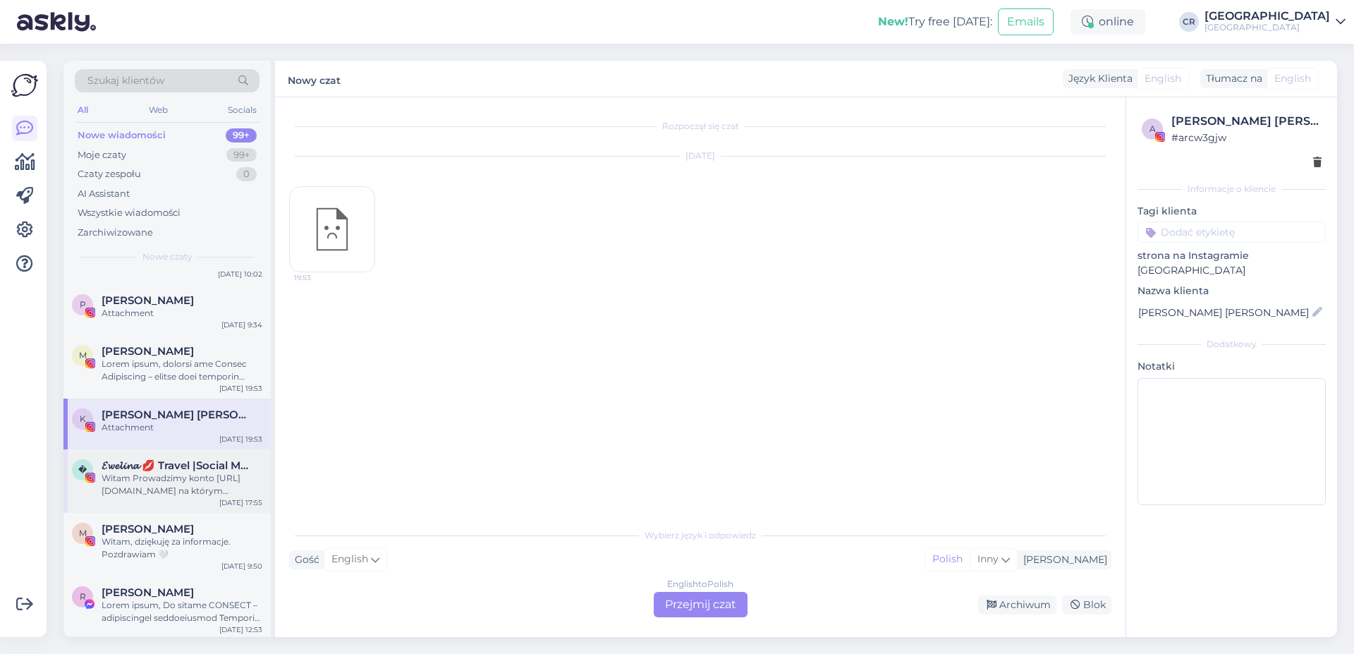
click at [152, 458] on div "� 𝓔𝔀𝓮𝓵𝓲𝓷𝓪 💋 Travel |Social Media | lifestyle | Witam Prowadzimy konto [URL][DOM…" at bounding box center [166, 480] width 207 height 63
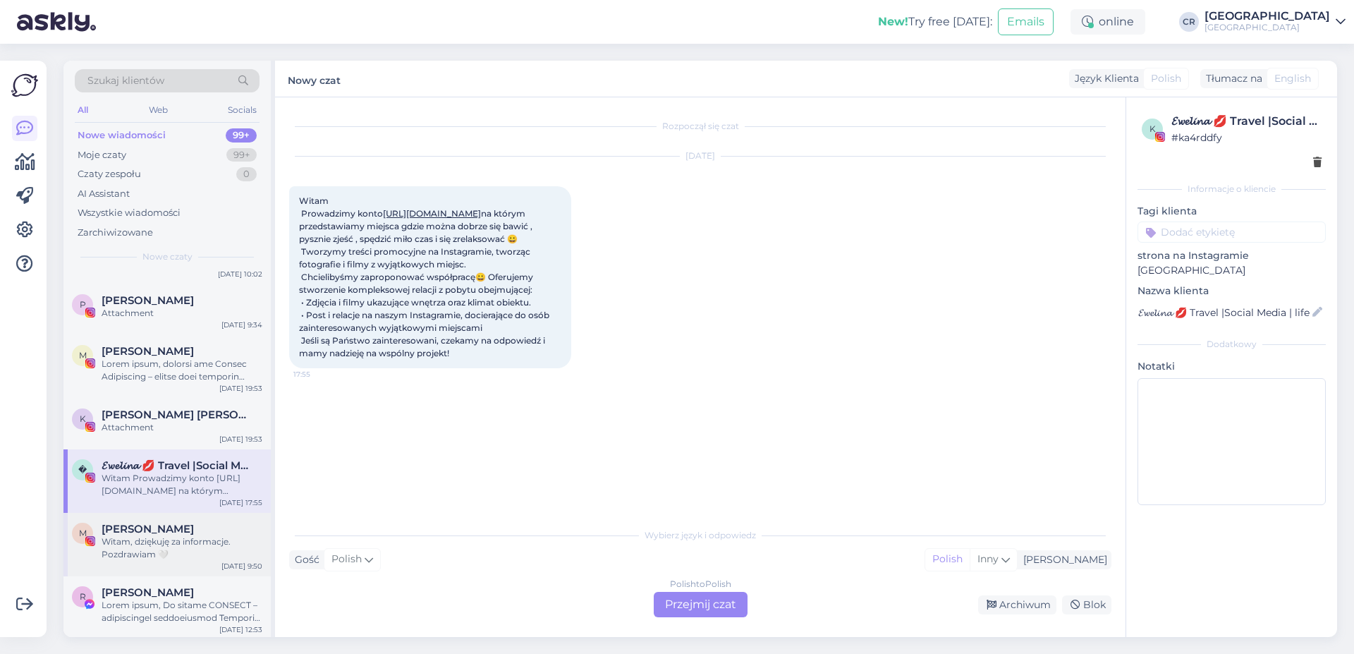
click at [153, 518] on div "M [PERSON_NAME], dziękuję za informacje. Pozdrawiam 🤍 [DATE] 9:50" at bounding box center [166, 544] width 207 height 63
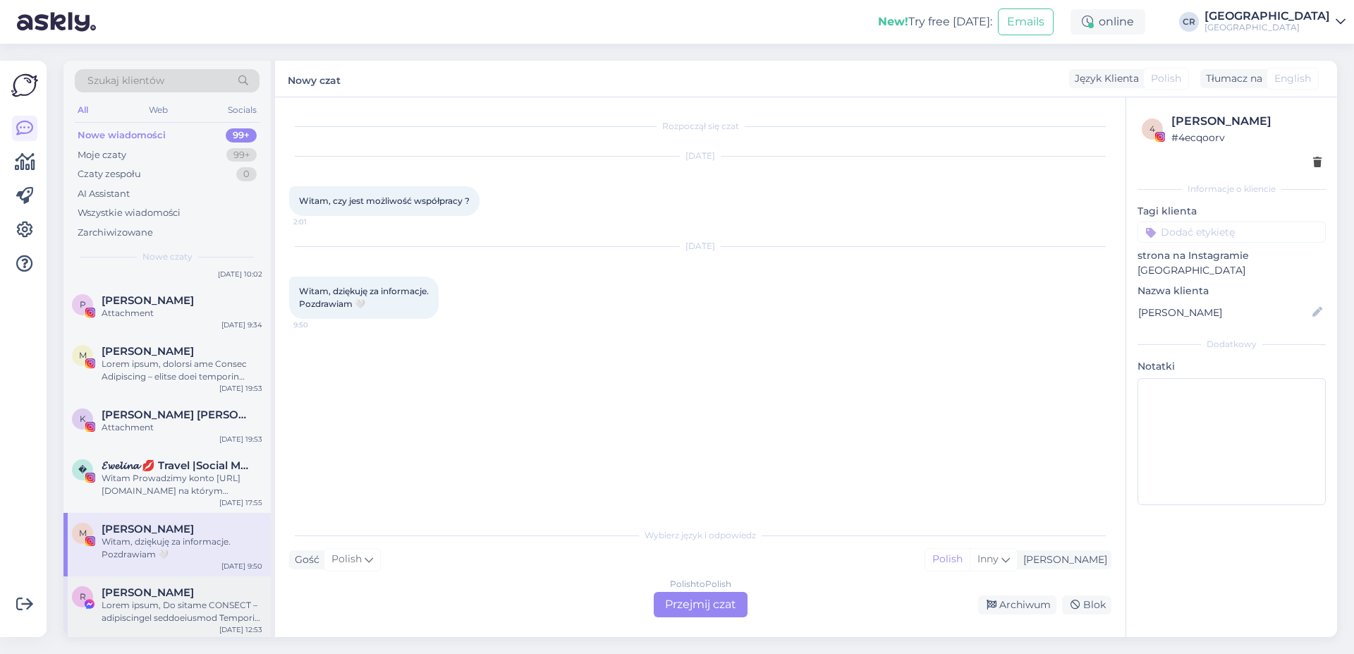
click at [173, 604] on div at bounding box center [182, 611] width 161 height 25
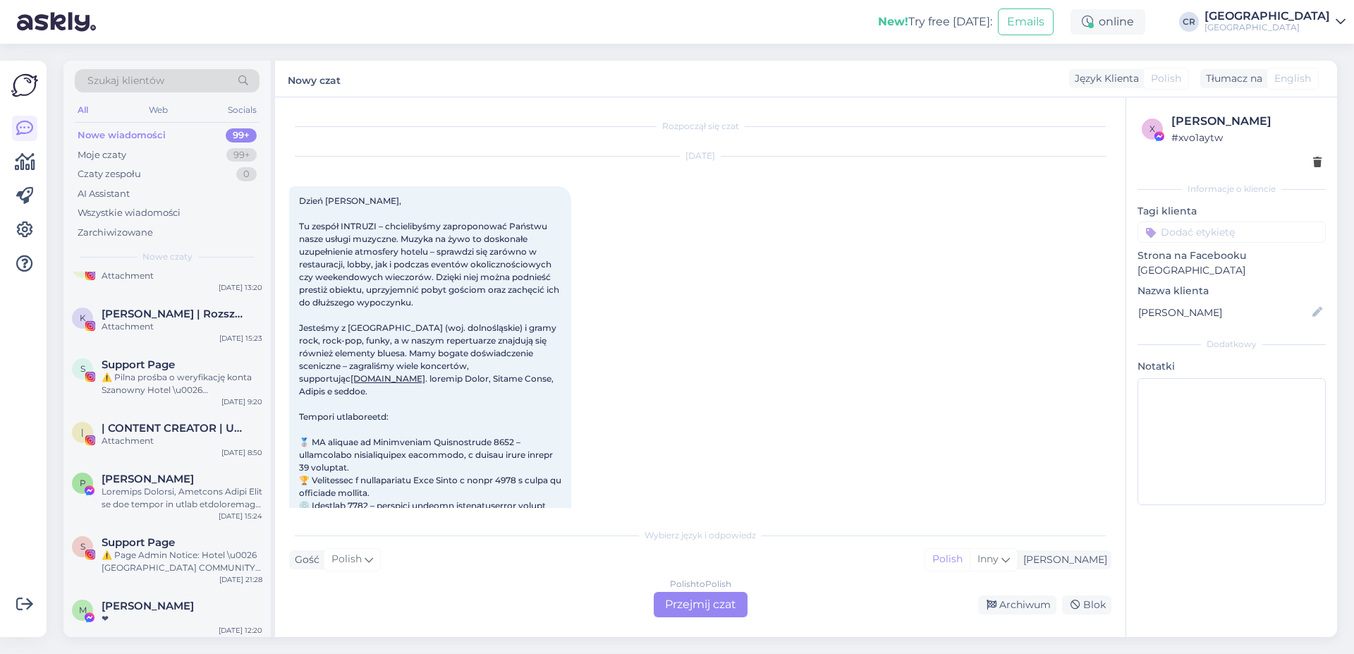
scroll to position [965, 0]
click at [137, 487] on div at bounding box center [182, 497] width 161 height 25
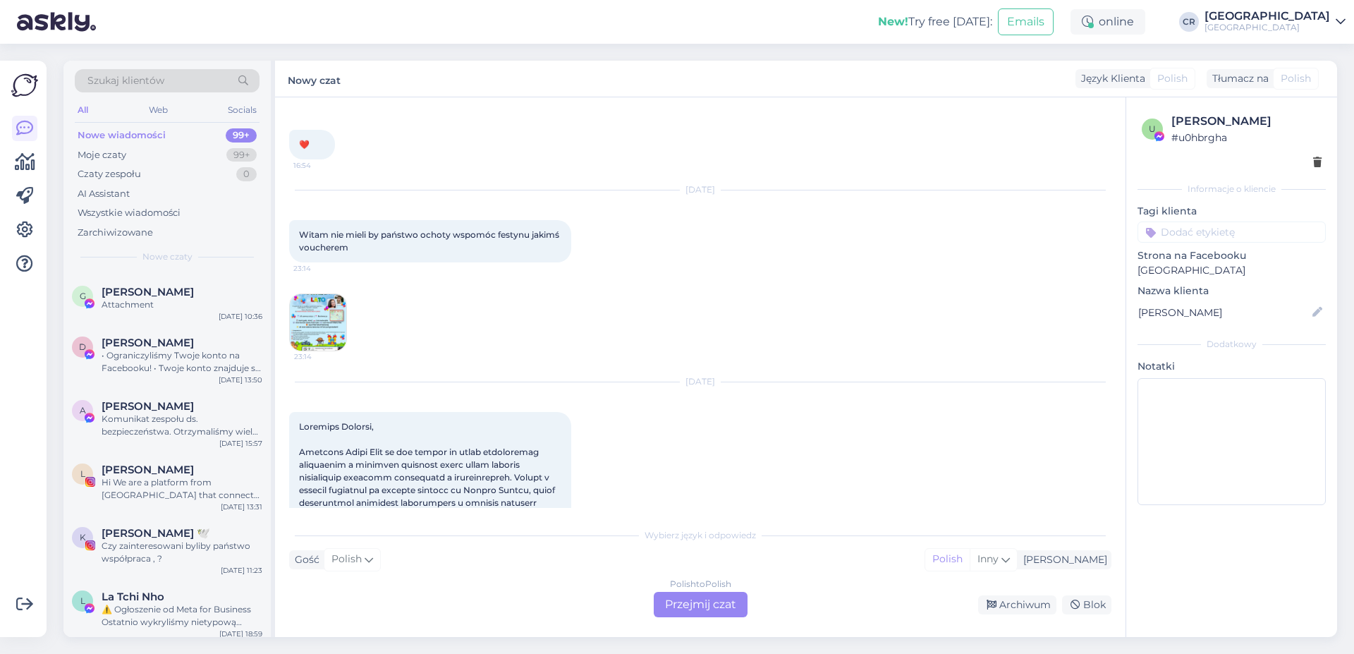
scroll to position [2573, 0]
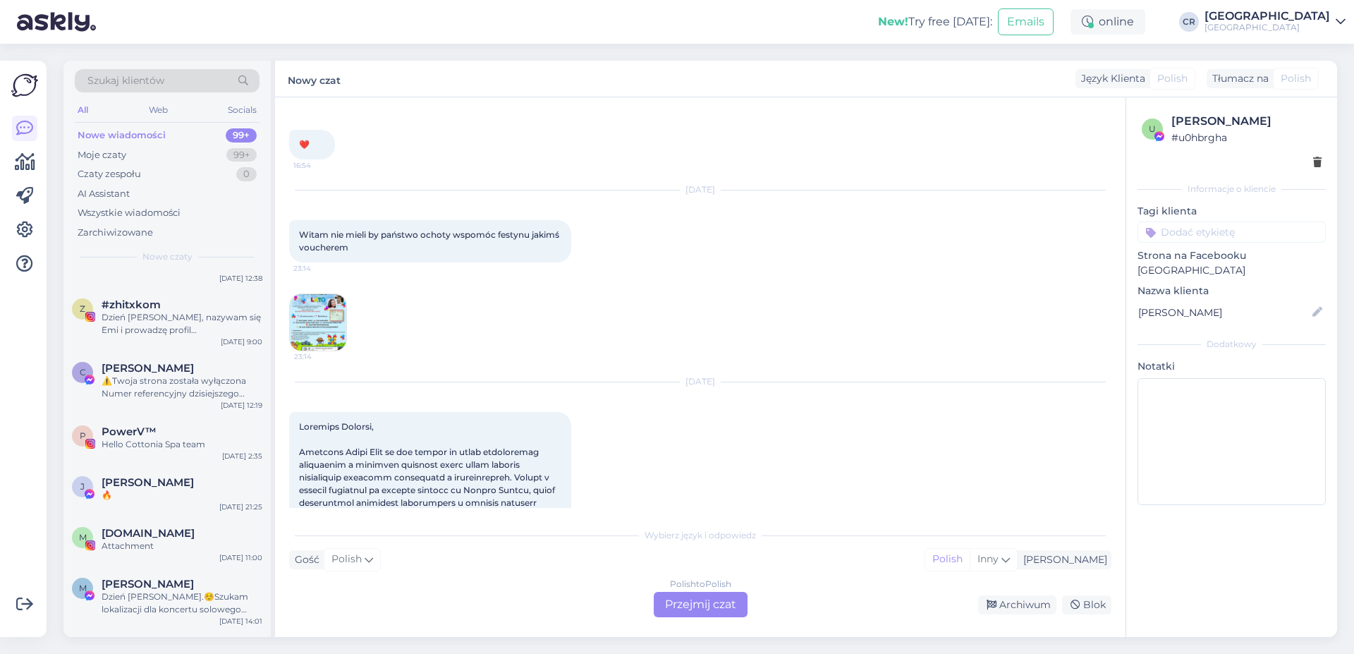
click at [19, 92] on img at bounding box center [24, 85] width 27 height 27
click at [31, 150] on link at bounding box center [24, 162] width 25 height 25
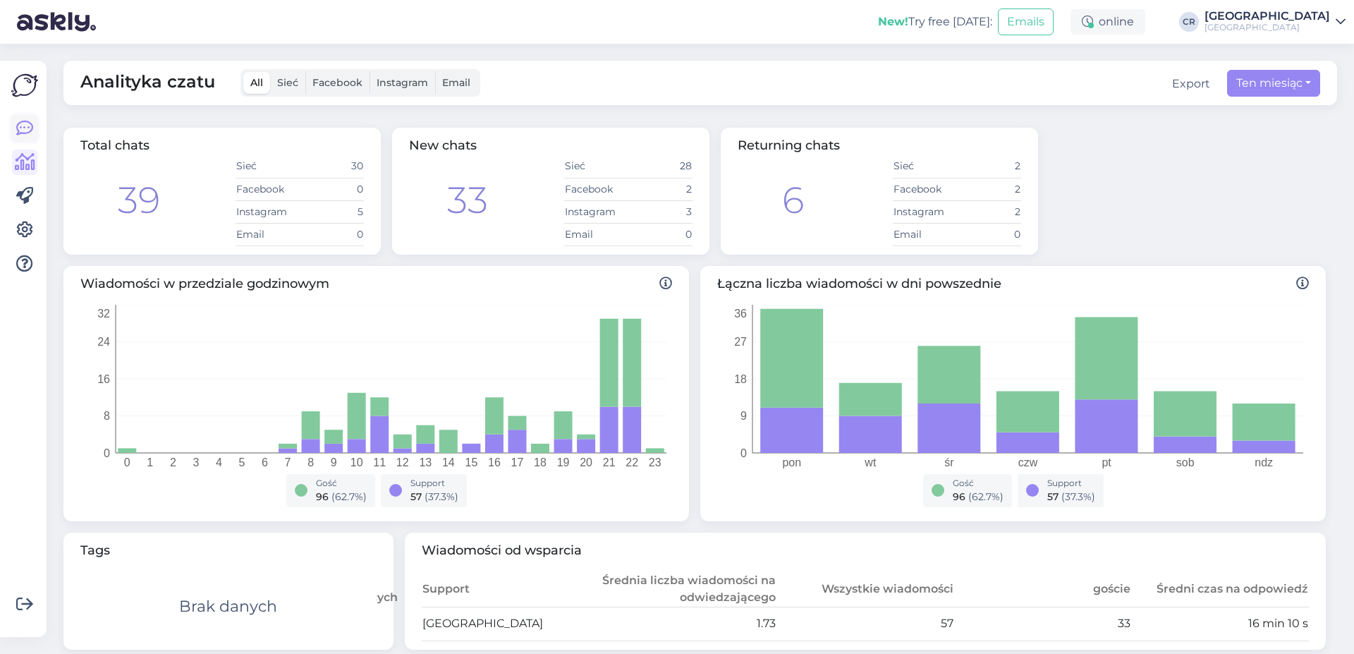
click at [23, 134] on icon at bounding box center [24, 128] width 17 height 17
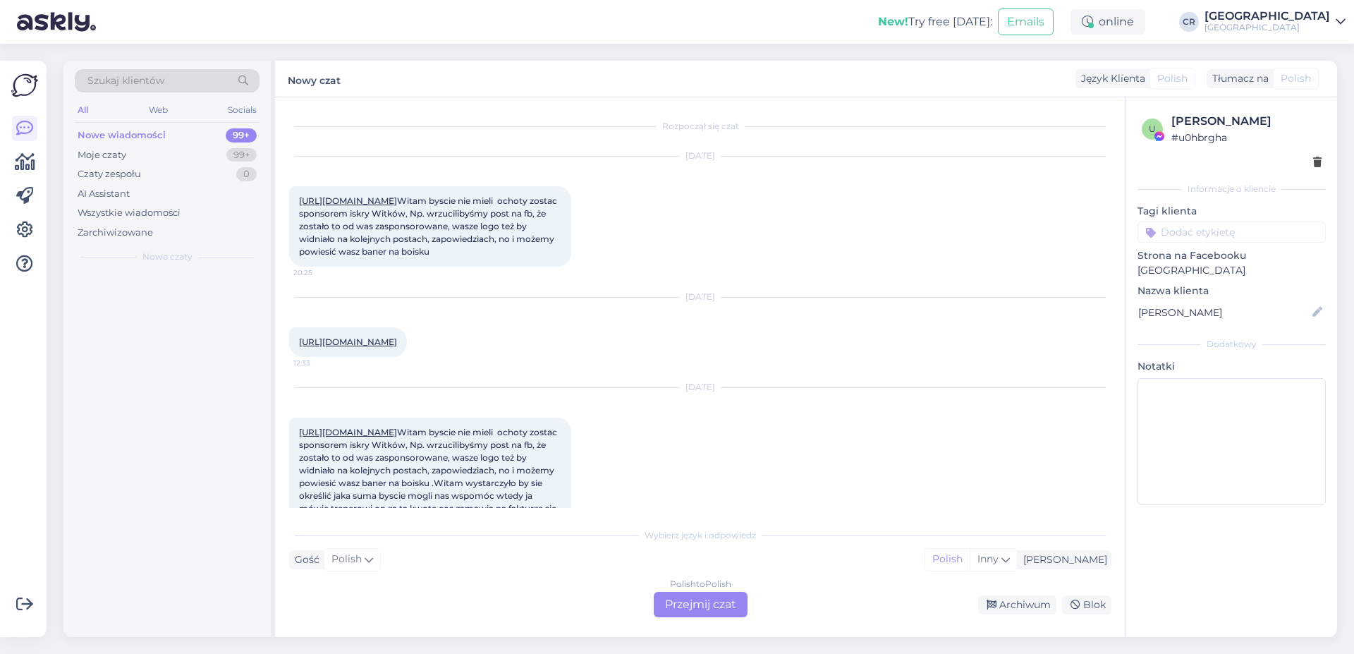
scroll to position [2610, 0]
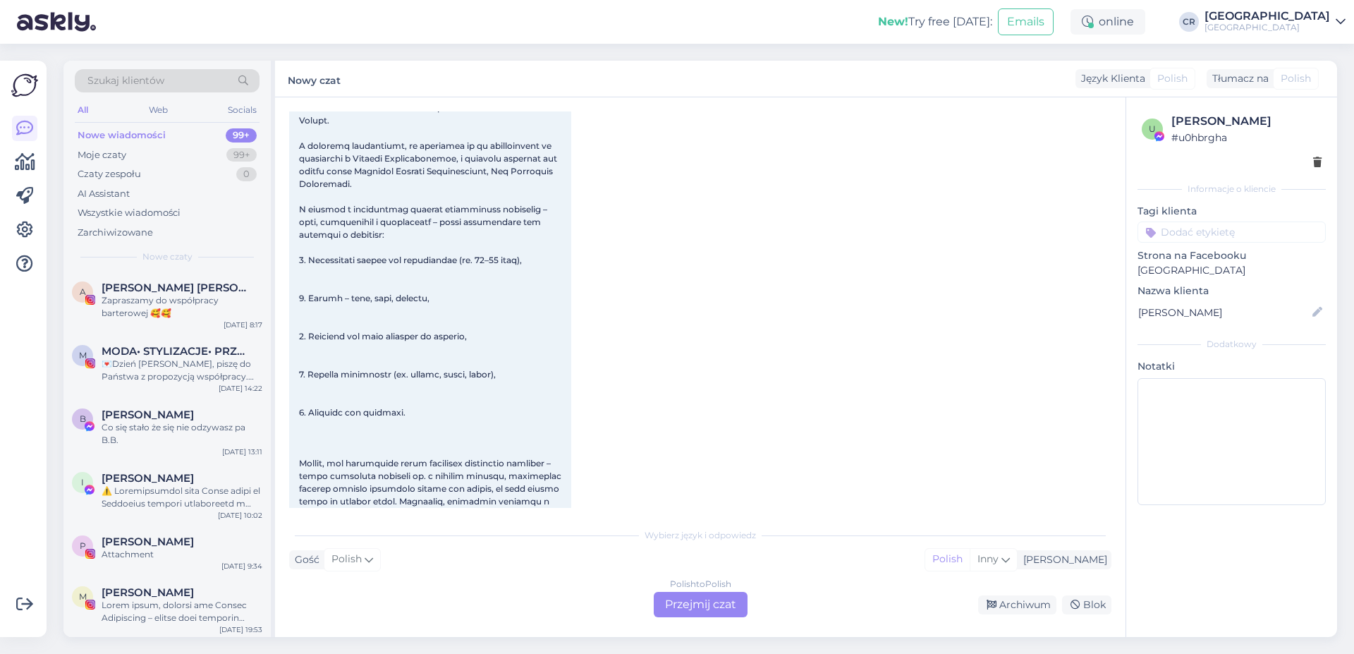
click at [86, 114] on div "All" at bounding box center [83, 110] width 16 height 18
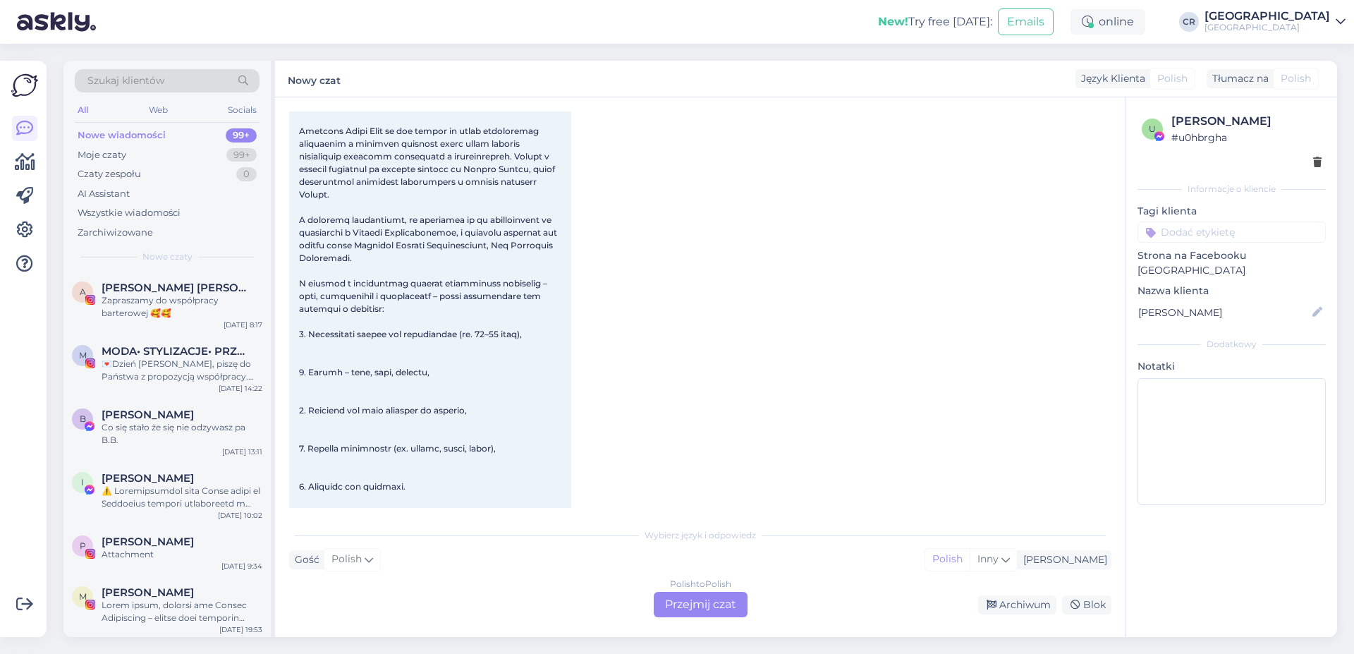
scroll to position [2449, 0]
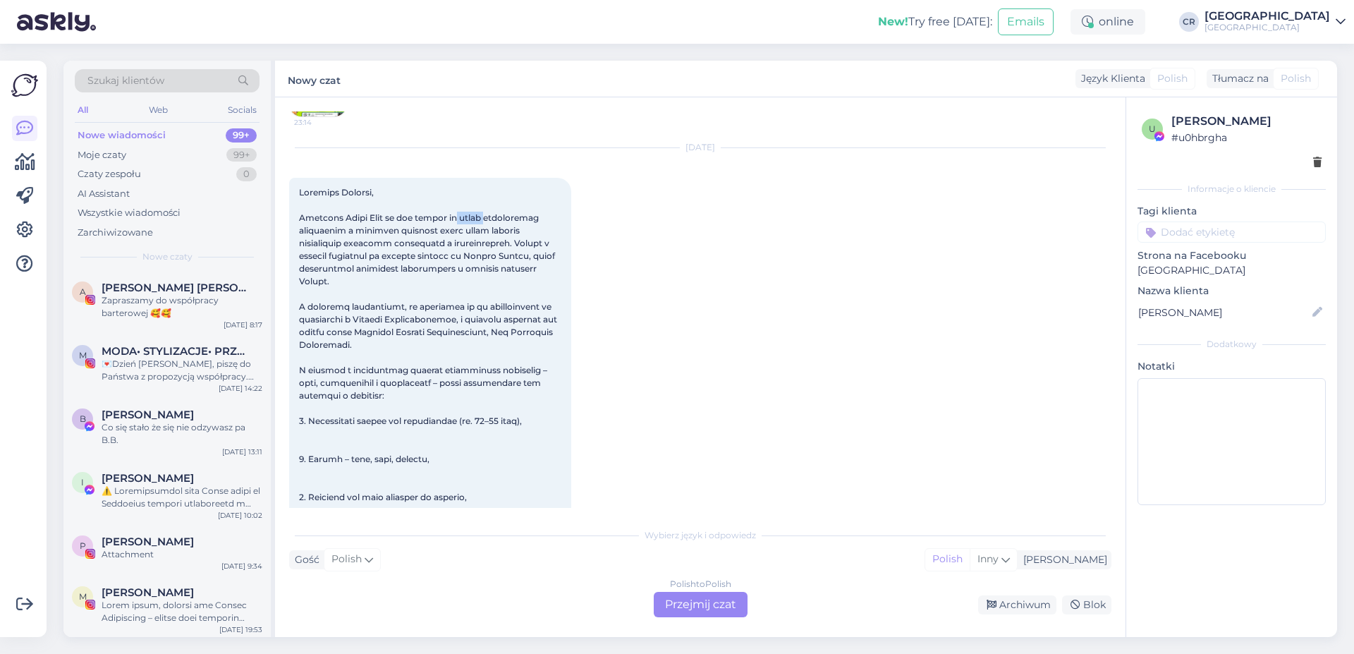
drag, startPoint x: 451, startPoint y: 363, endPoint x: 506, endPoint y: 357, distance: 56.1
click at [504, 357] on div "[EMAIL_ADDRESS][DOMAIN_NAME] 📞 [PHONE_NUMBER]:24" at bounding box center [430, 618] width 282 height 880
click at [305, 369] on span "[EMAIL_ADDRESS][DOMAIN_NAME] 📞 [PHONE_NUMBER]" at bounding box center [431, 617] width 265 height 861
drag, startPoint x: 299, startPoint y: 370, endPoint x: 482, endPoint y: 375, distance: 183.5
click at [482, 375] on span "[EMAIL_ADDRESS][DOMAIN_NAME] 📞 [PHONE_NUMBER]" at bounding box center [431, 617] width 265 height 861
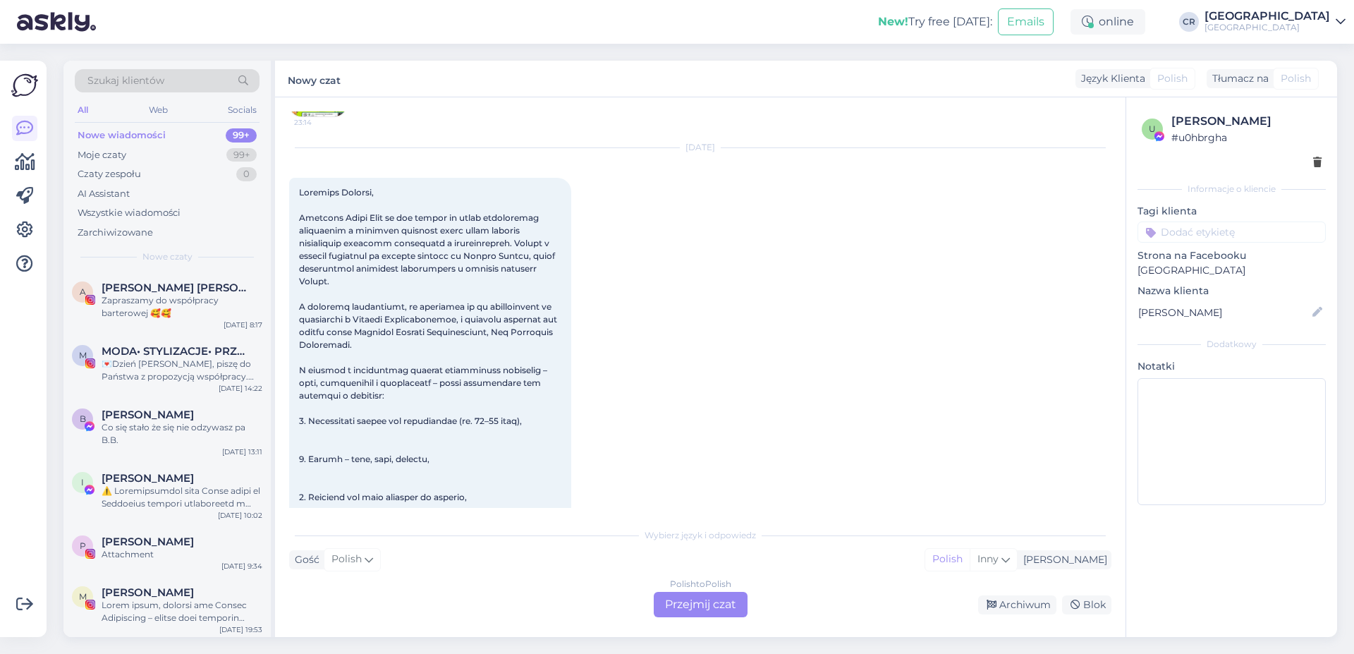
click at [507, 371] on span "[EMAIL_ADDRESS][DOMAIN_NAME] 📞 [PHONE_NUMBER]" at bounding box center [431, 617] width 265 height 861
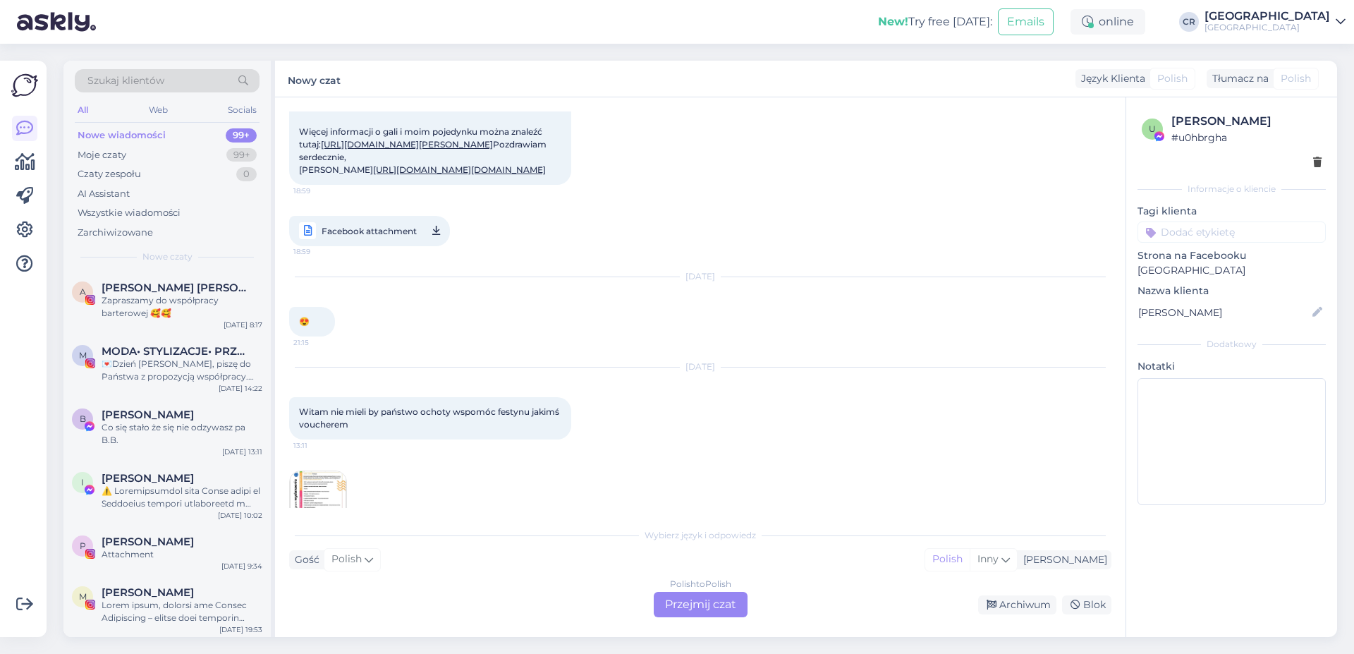
scroll to position [1002, 0]
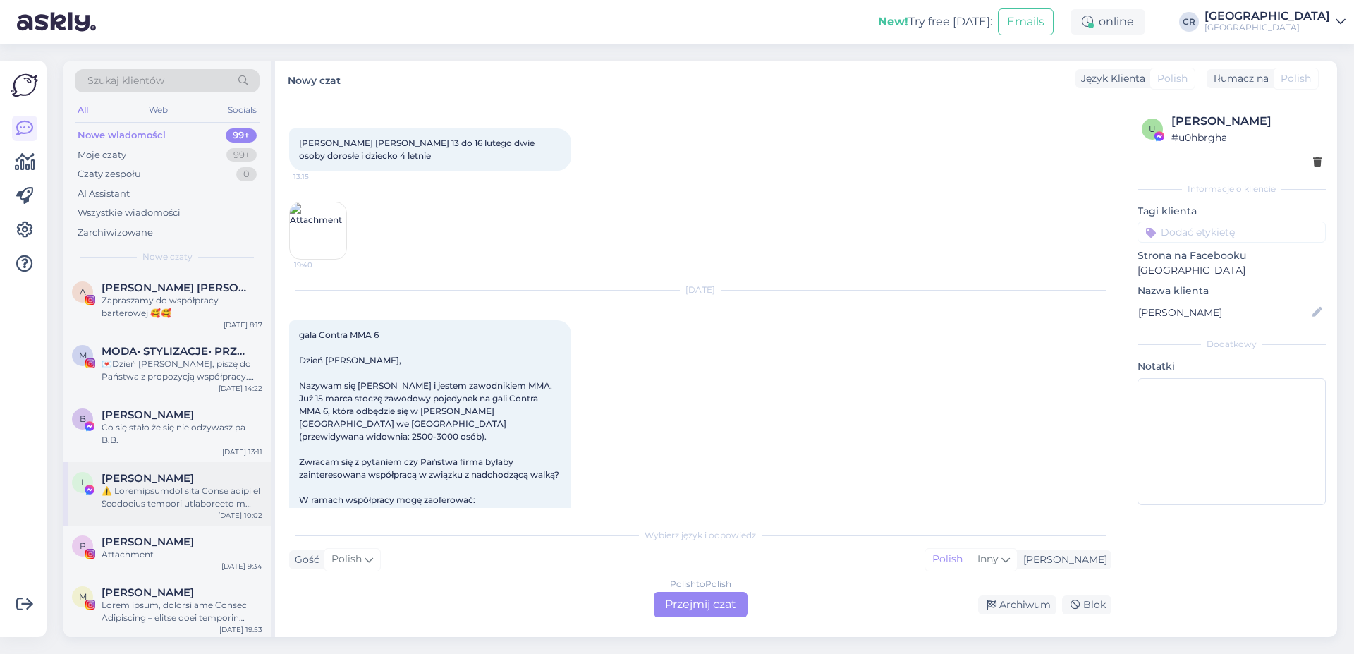
click at [210, 470] on div "I [PERSON_NAME] [DATE] 10:02" at bounding box center [166, 493] width 207 height 63
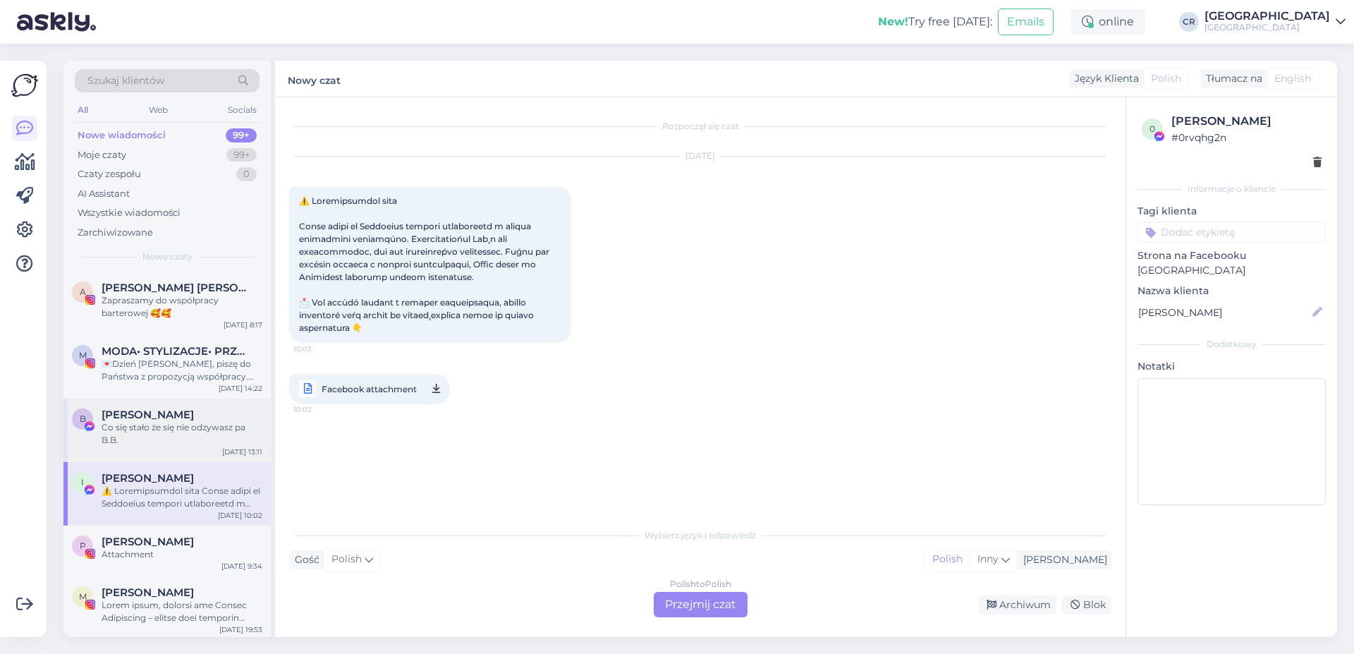
scroll to position [0, 0]
click at [214, 434] on div "Co się stało że się nie odzywasz pa B.B." at bounding box center [182, 433] width 161 height 25
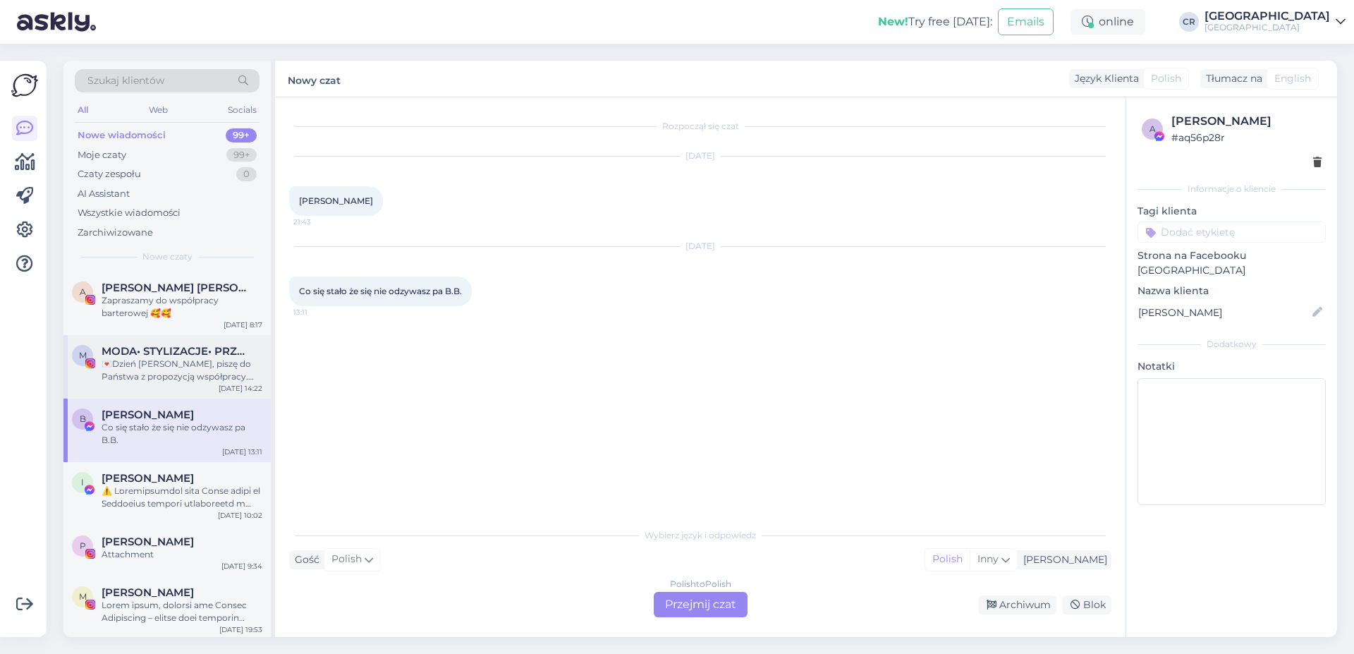
click at [224, 398] on div "M MODA• STYLIZACJE• PRZEGLĄDY KOLEKCJI 💌Dzień [PERSON_NAME], piszę do Państwa z…" at bounding box center [166, 366] width 207 height 63
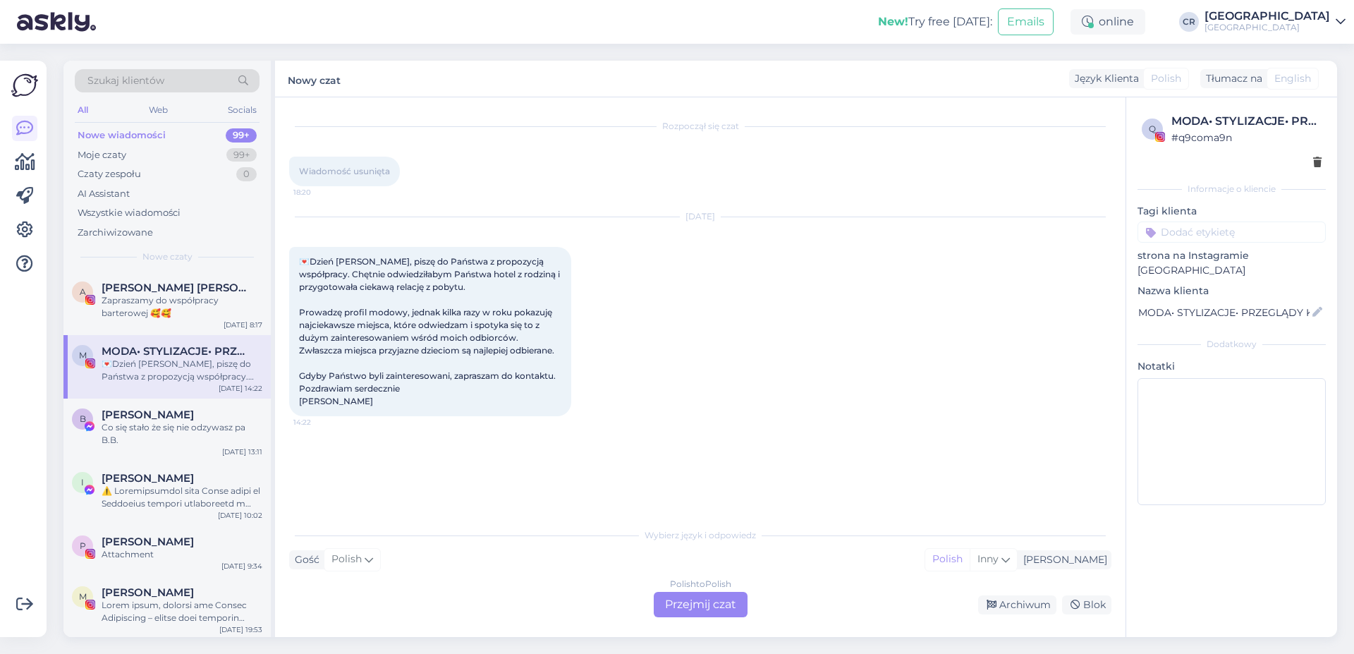
click at [190, 340] on div "M MODA• STYLIZACJE• PRZEGLĄDY KOLEKCJI 💌Dzień [PERSON_NAME], piszę do Państwa z…" at bounding box center [166, 366] width 207 height 63
click at [174, 325] on div "A [PERSON_NAME] [PERSON_NAME] BLIŹNIACZKI • [DEMOGRAPHIC_DATA] • rodzina • dom …" at bounding box center [166, 303] width 207 height 63
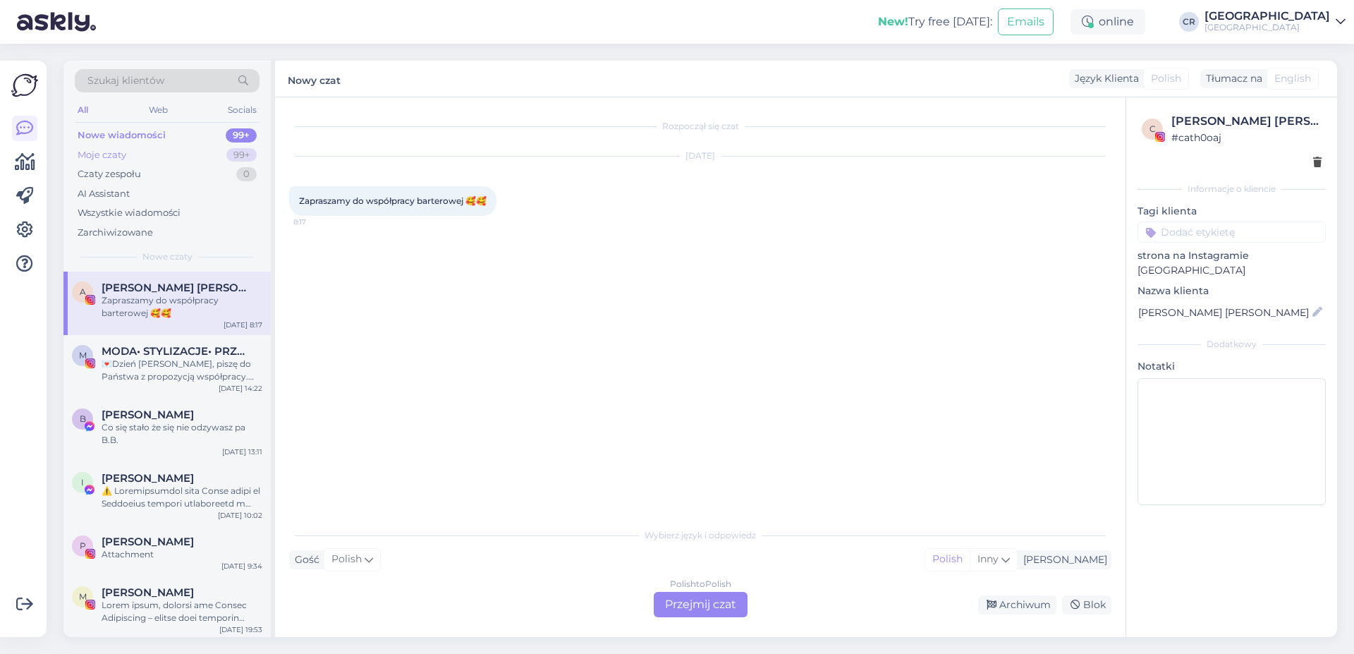
click at [137, 150] on div "Moje czaty 99+" at bounding box center [167, 155] width 185 height 20
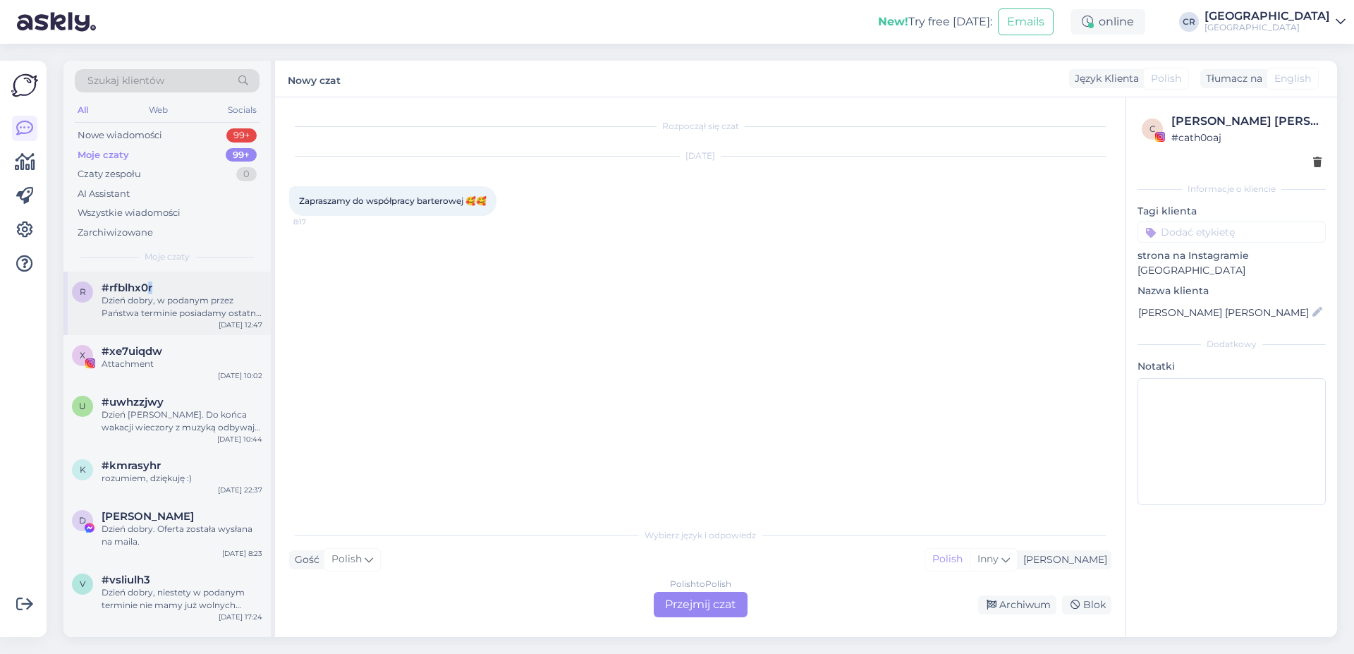
click at [149, 293] on div "#rfblhx0r" at bounding box center [182, 287] width 161 height 13
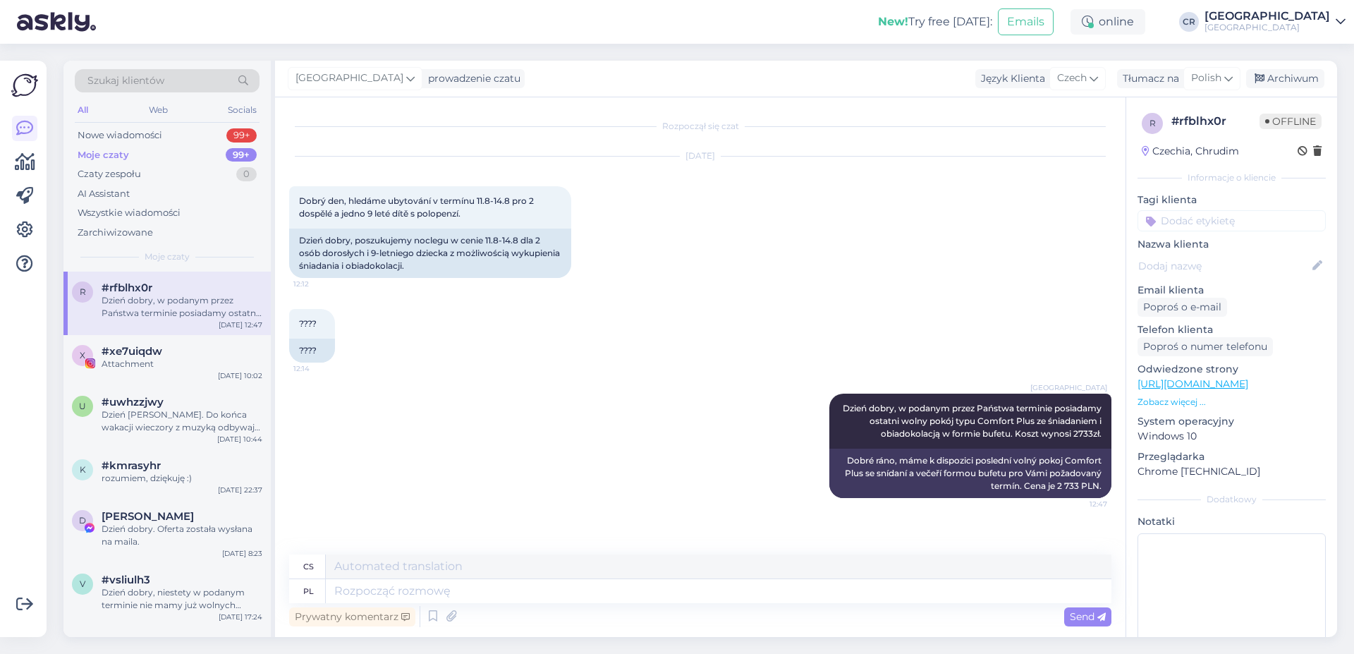
click at [506, 353] on div "???? 12:14 ????" at bounding box center [700, 335] width 822 height 85
